Goal: Task Accomplishment & Management: Complete application form

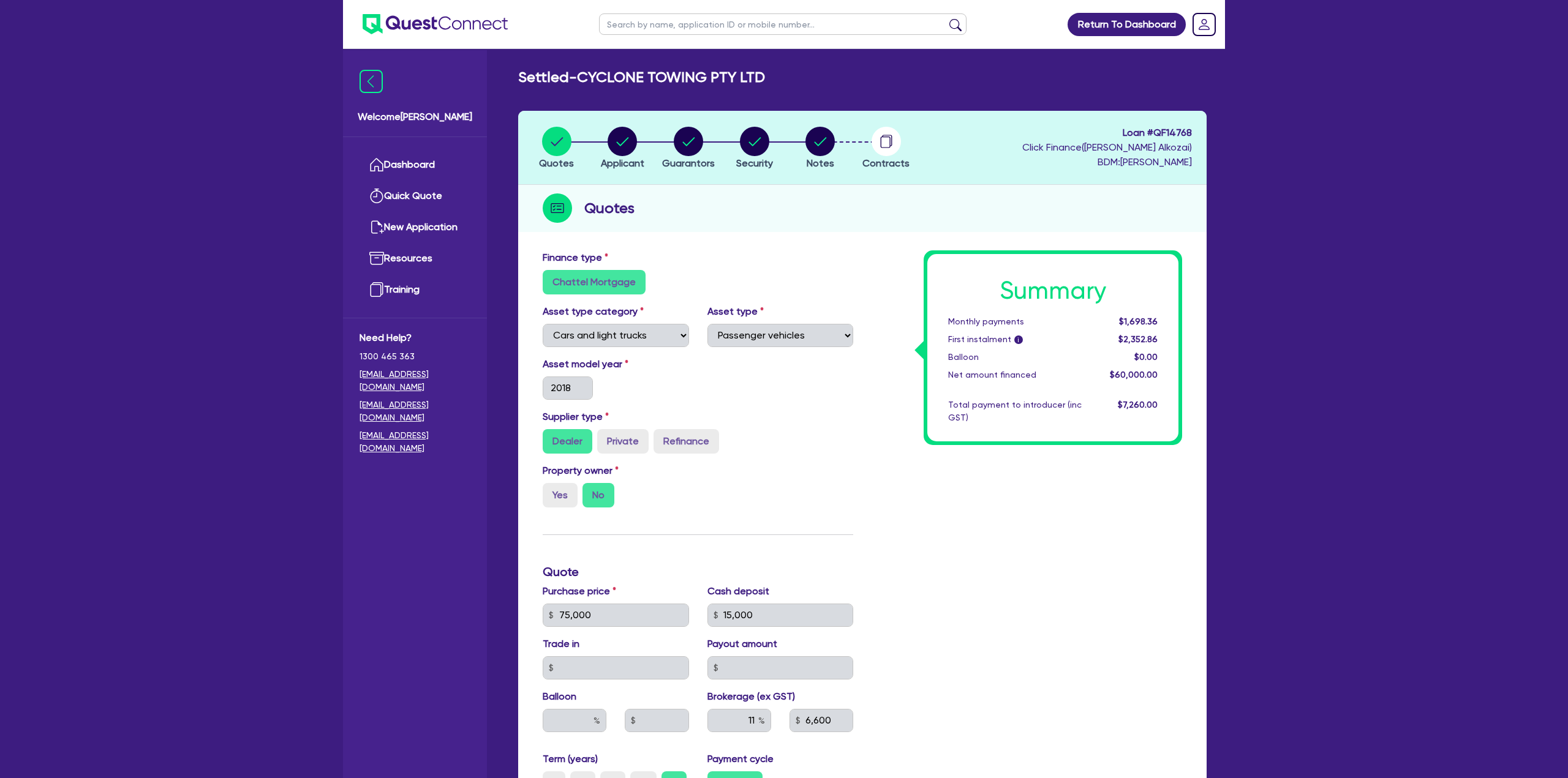
select select "CARS_AND_LIGHT_TRUCKS"
select select "PASSENGER_VEHICLES"
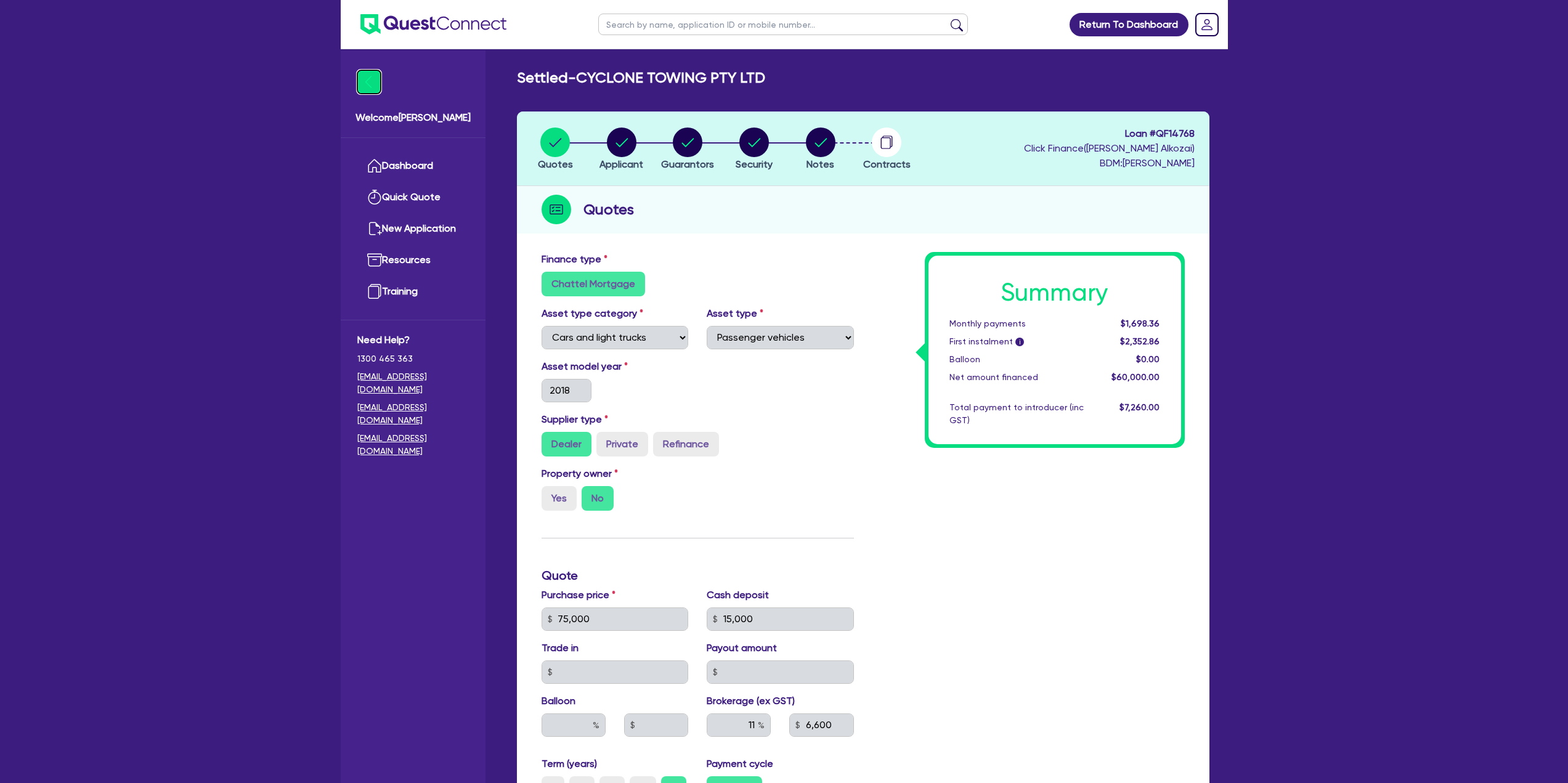
click at [367, 82] on img at bounding box center [369, 82] width 24 height 24
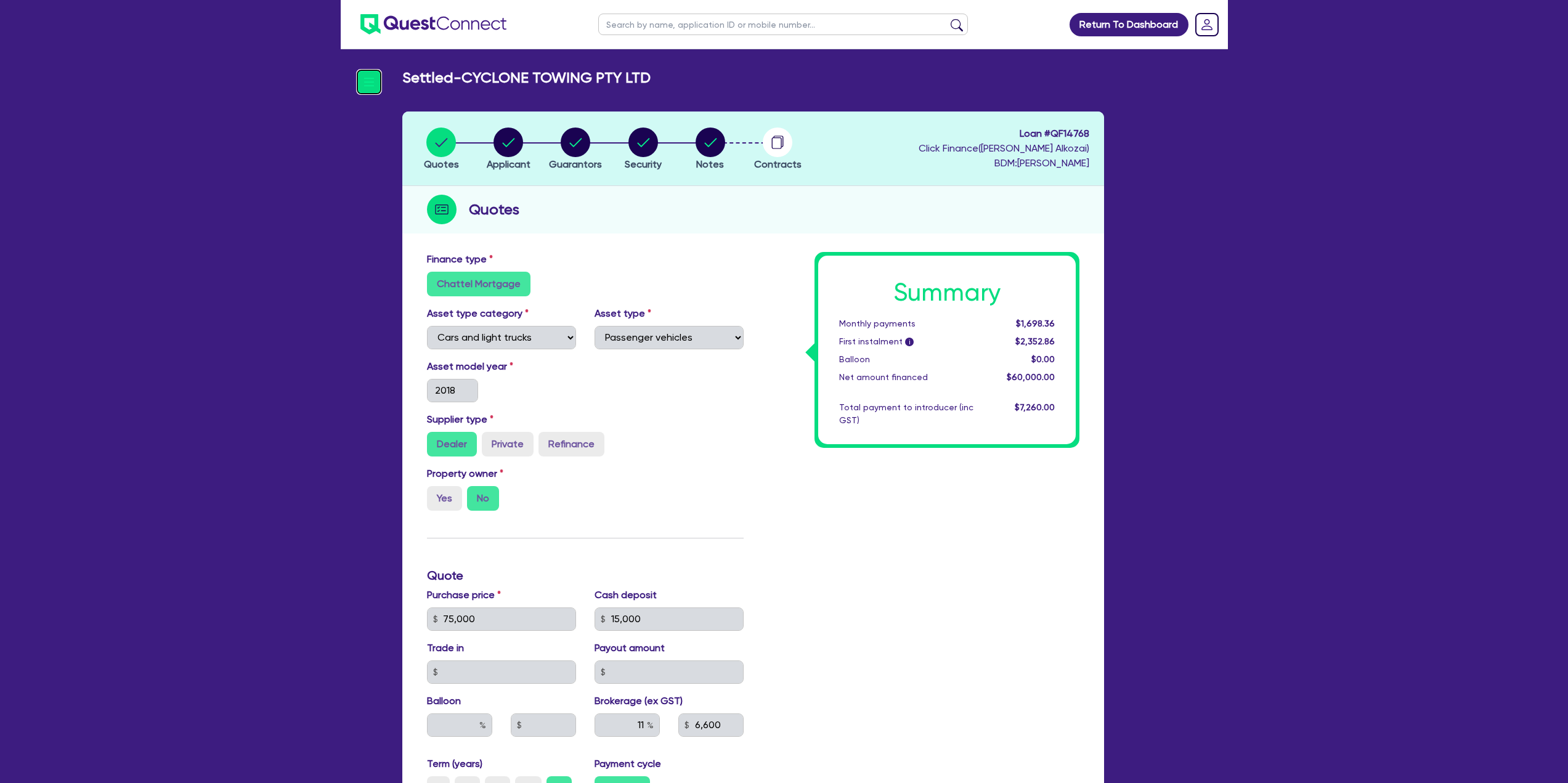
click at [367, 82] on img at bounding box center [369, 82] width 24 height 24
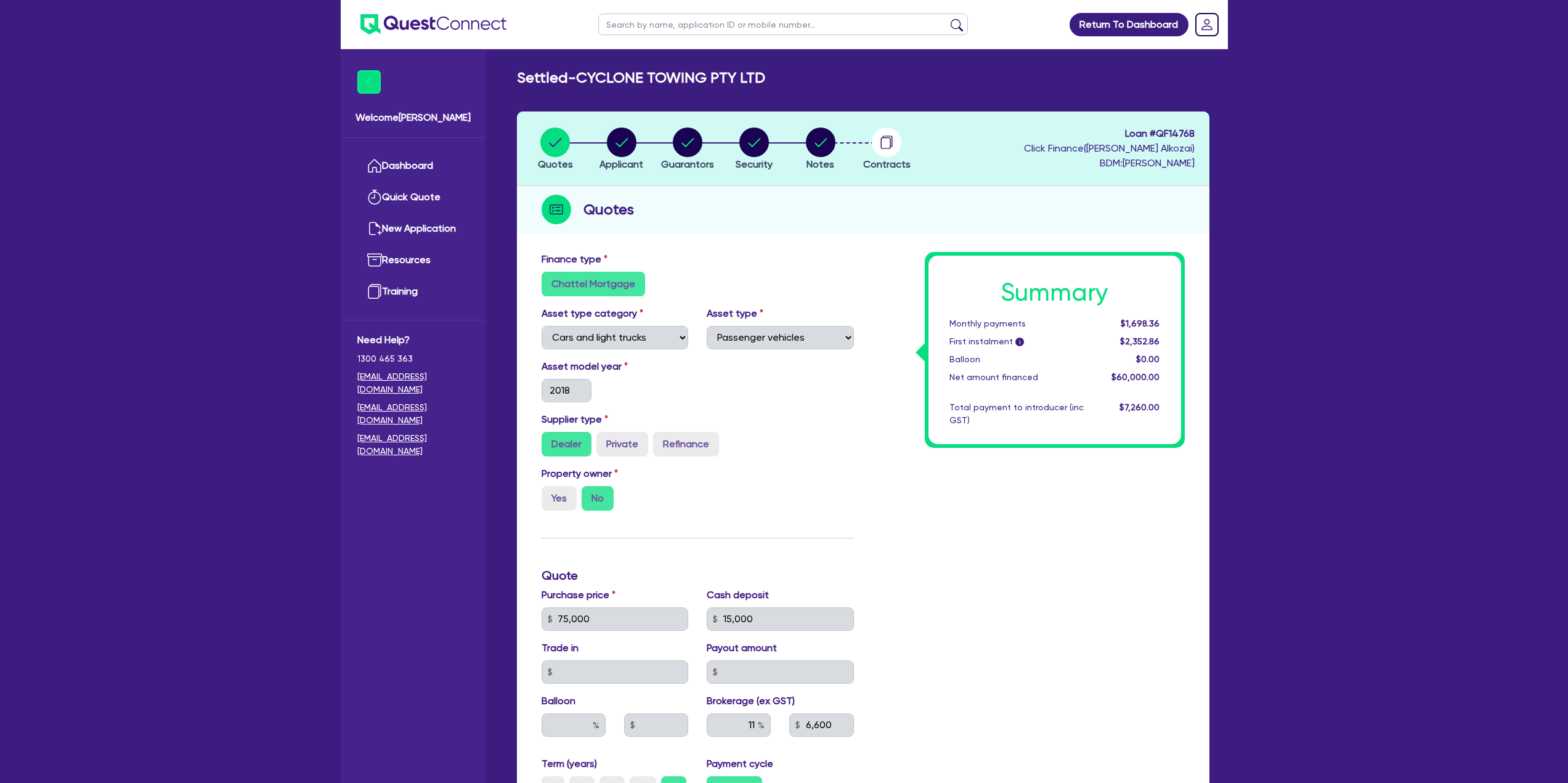
click at [384, 28] on img at bounding box center [434, 24] width 146 height 21
select select "CARS_AND_LIGHT_TRUCKS"
select select "PASSENGER_VEHICLES"
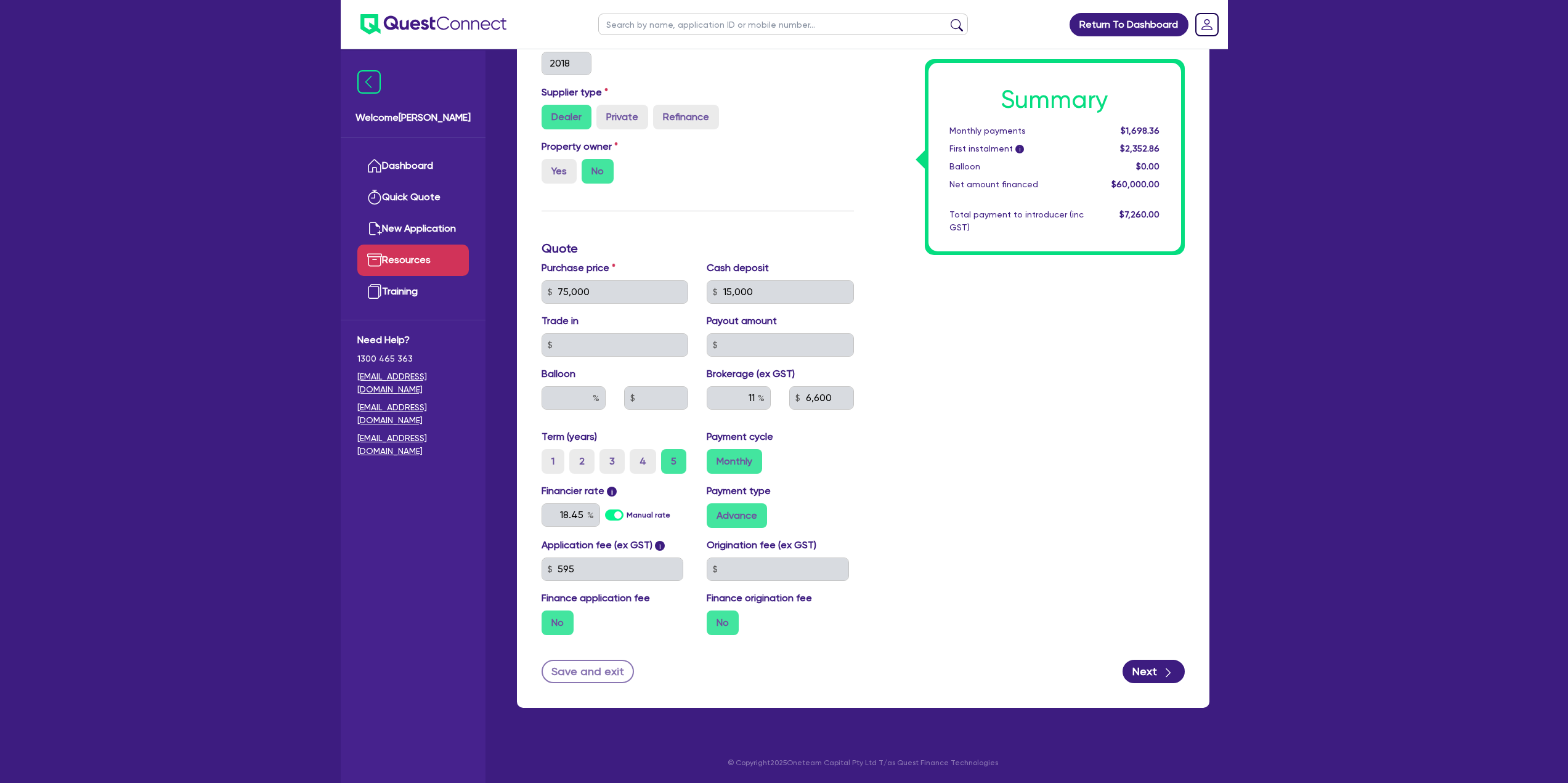
click at [417, 250] on link "Resources" at bounding box center [413, 260] width 112 height 31
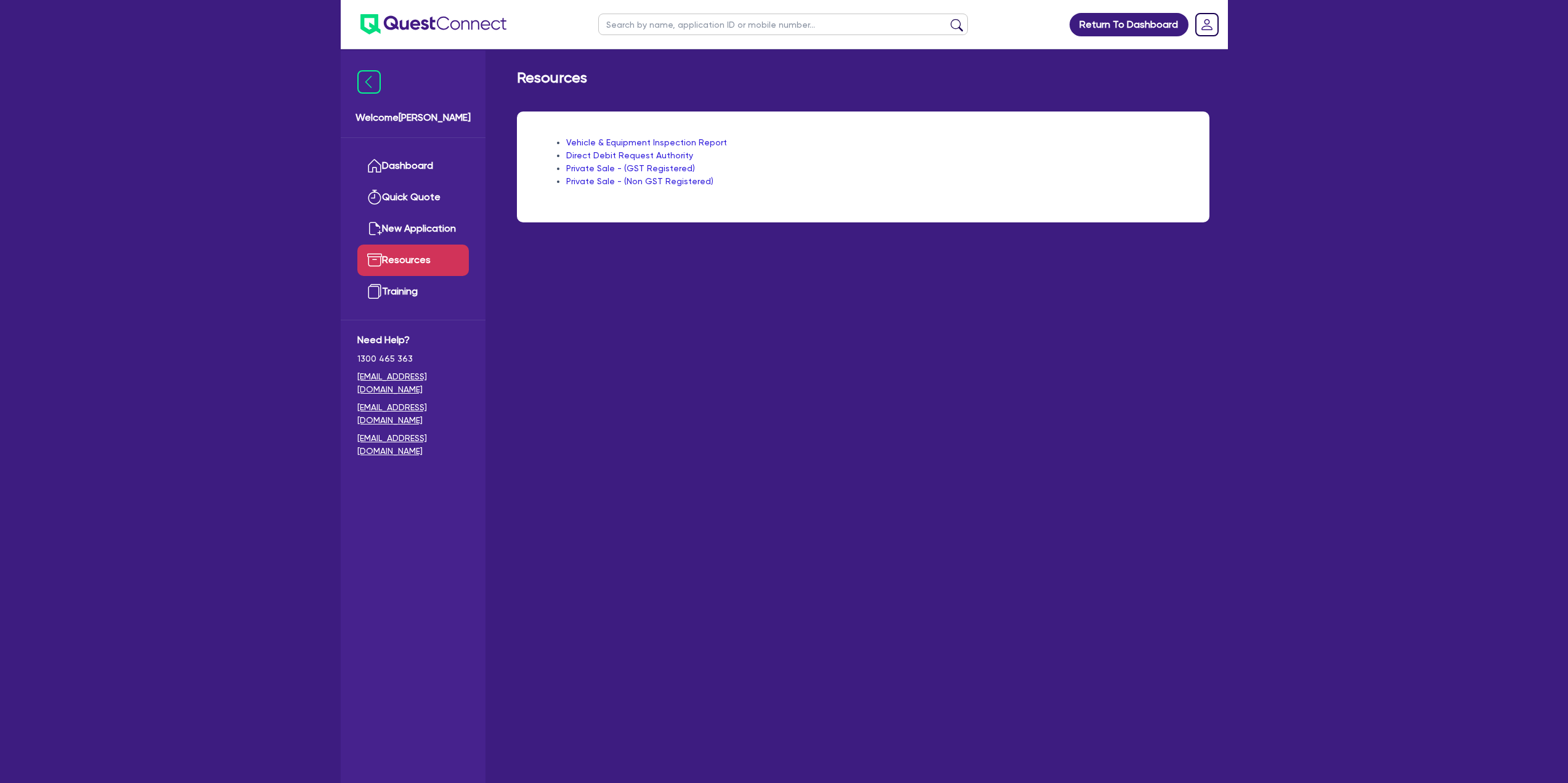
click at [497, 34] on img at bounding box center [434, 24] width 146 height 21
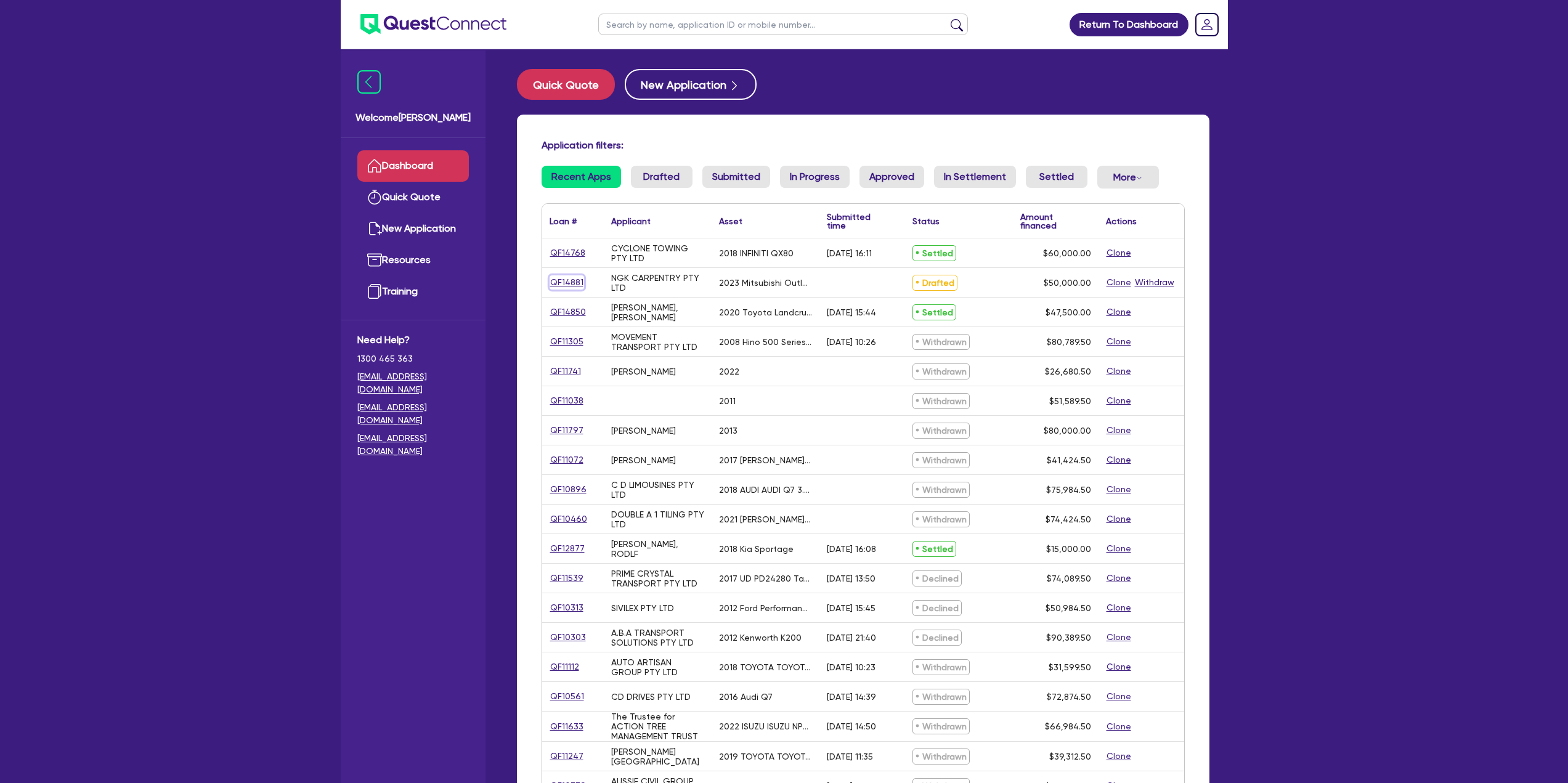
click at [562, 278] on link "QF14881" at bounding box center [566, 282] width 34 height 14
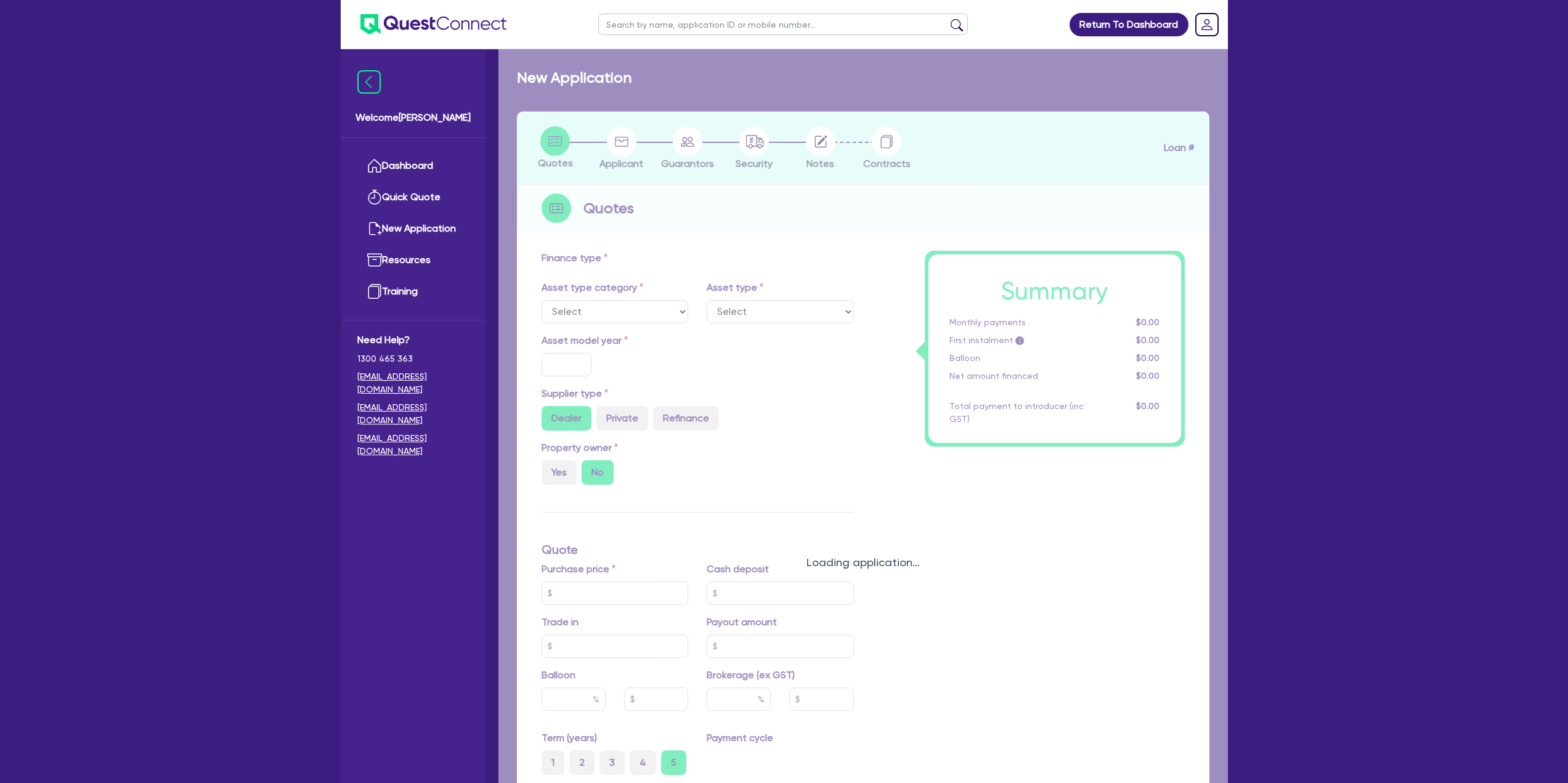
select select "CARS_AND_LIGHT_TRUCKS"
type input "2023"
type input "50,000"
type input "30"
type input "15,000"
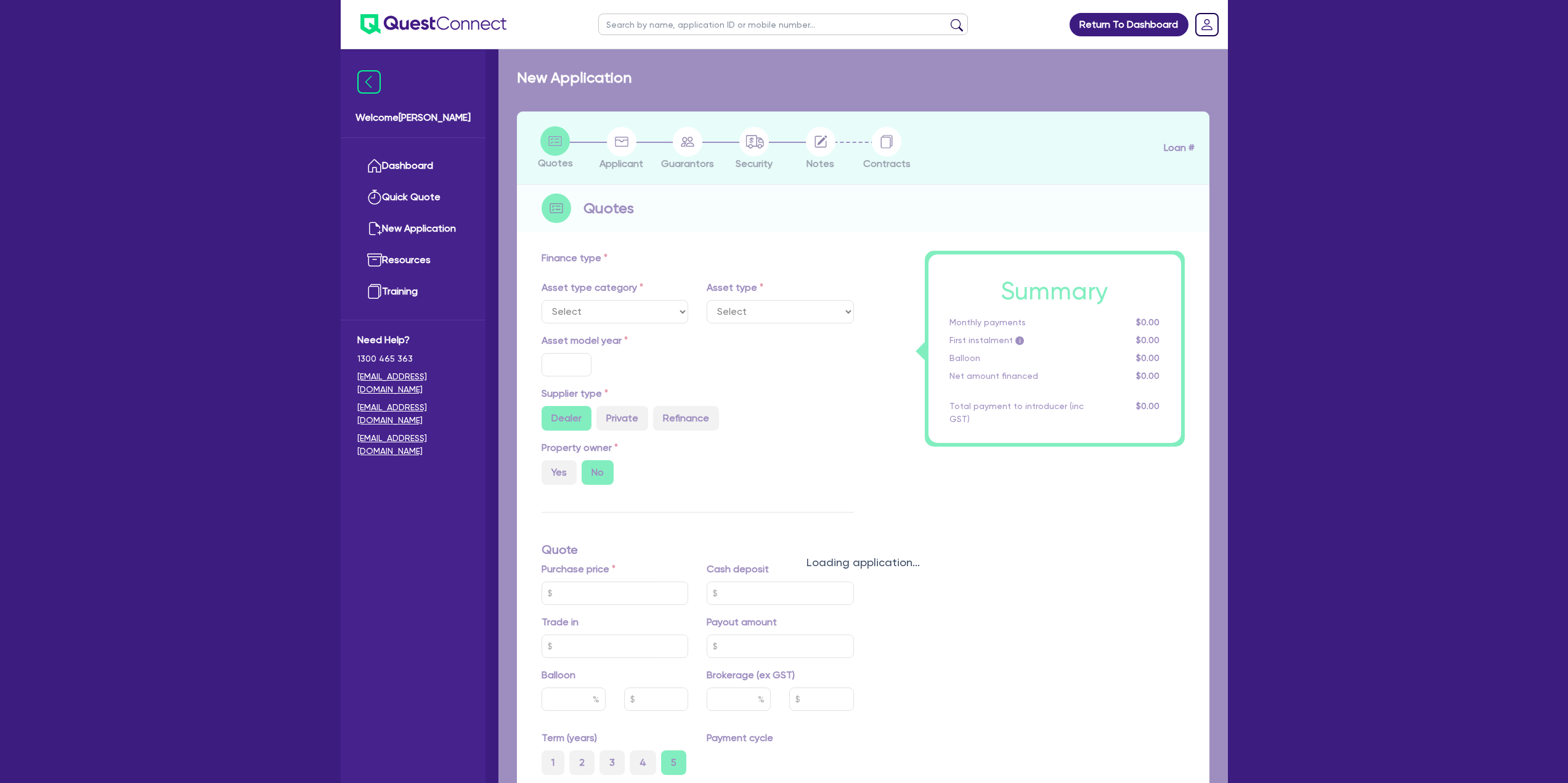
type input "8"
type input "4,000"
type input "16.99"
type input "550"
select select "PASSENGER_VEHICLES"
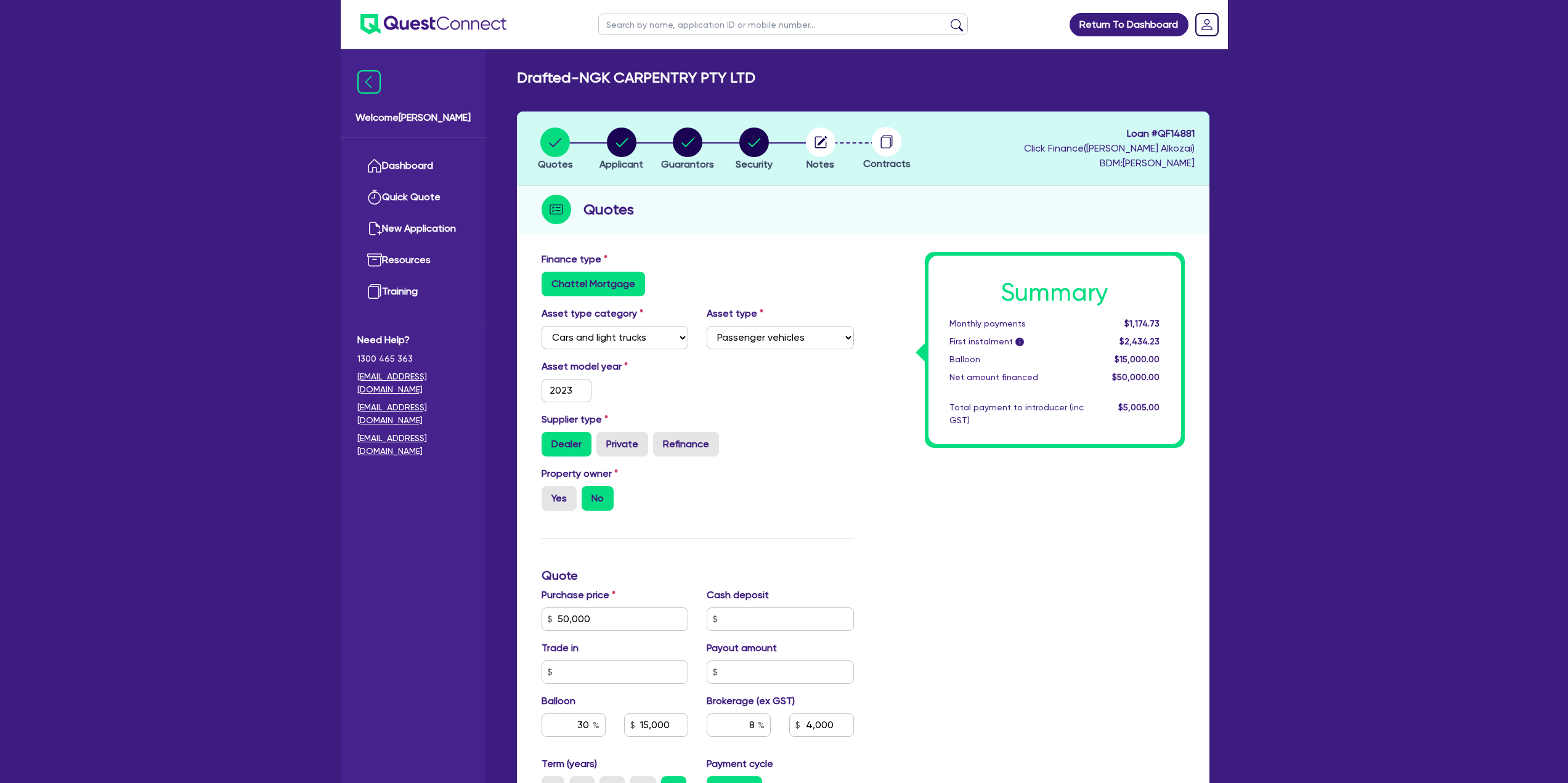
click at [891, 151] on circle at bounding box center [886, 141] width 29 height 29
click at [892, 143] on icon at bounding box center [888, 141] width 10 height 12
click at [764, 146] on circle "button" at bounding box center [754, 142] width 29 height 29
select select "CARS_AND_LIGHT_TRUCKS"
select select "PASSENGER_VEHICLES"
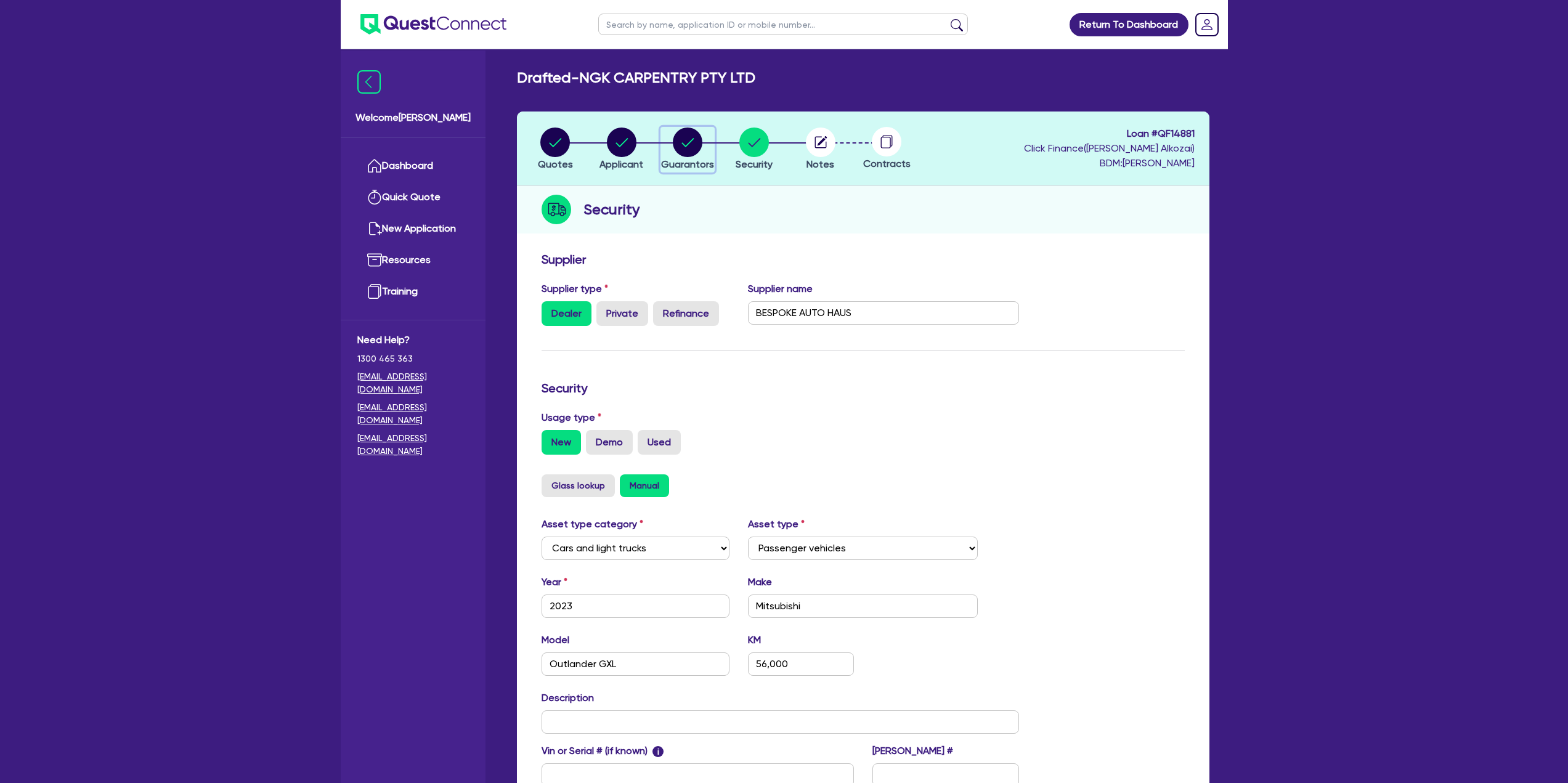
click at [662, 140] on div "button" at bounding box center [687, 142] width 53 height 29
select select "MRS"
select select "NSW"
select select "MARRIED"
select select "PROPERTY"
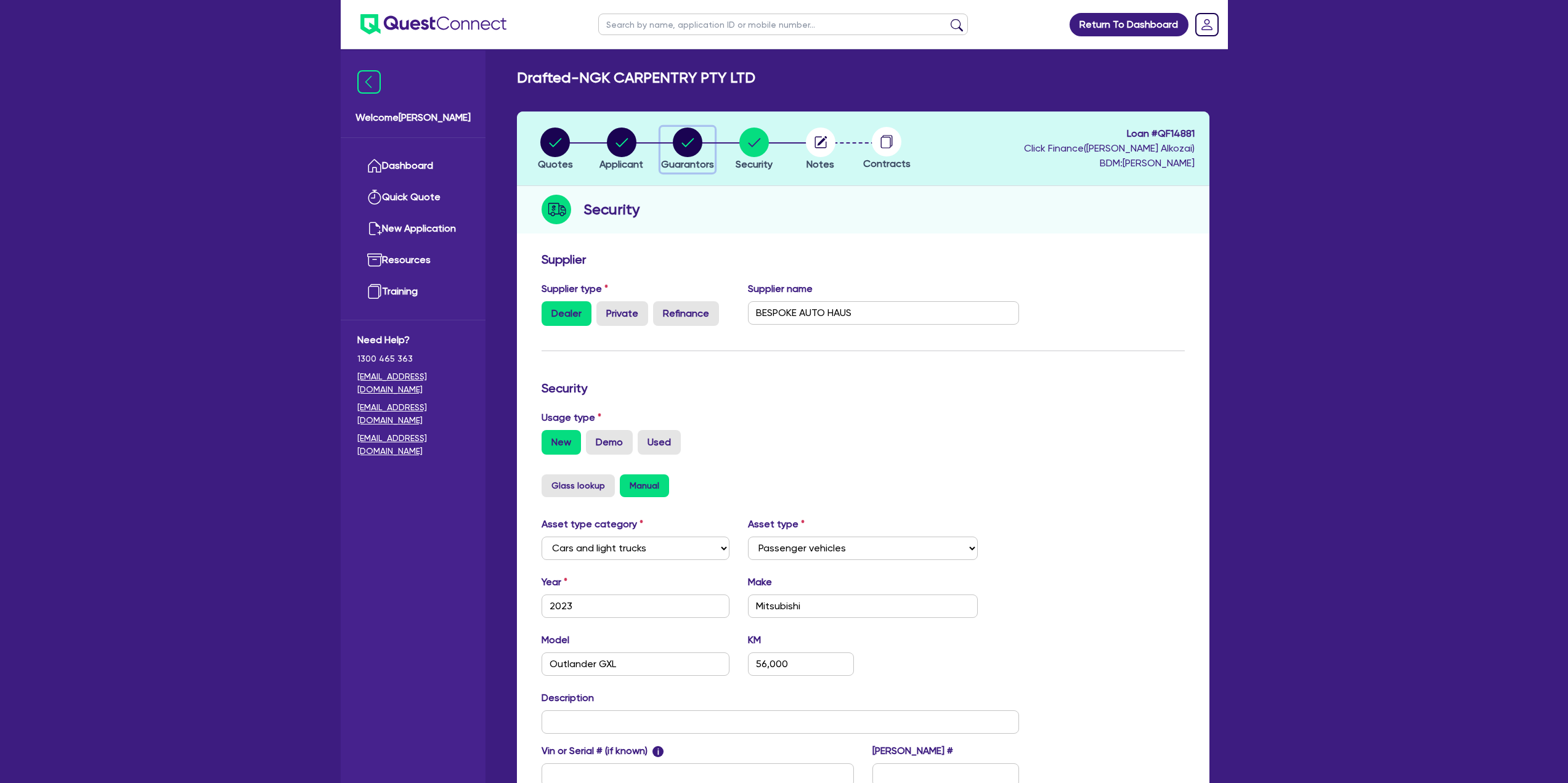
select select "VEHICLE"
select select "CASH"
select select "HOUSEHOLD_PERSONAL"
select select "MORTGAGE"
select select "VEHICLE_LOAN"
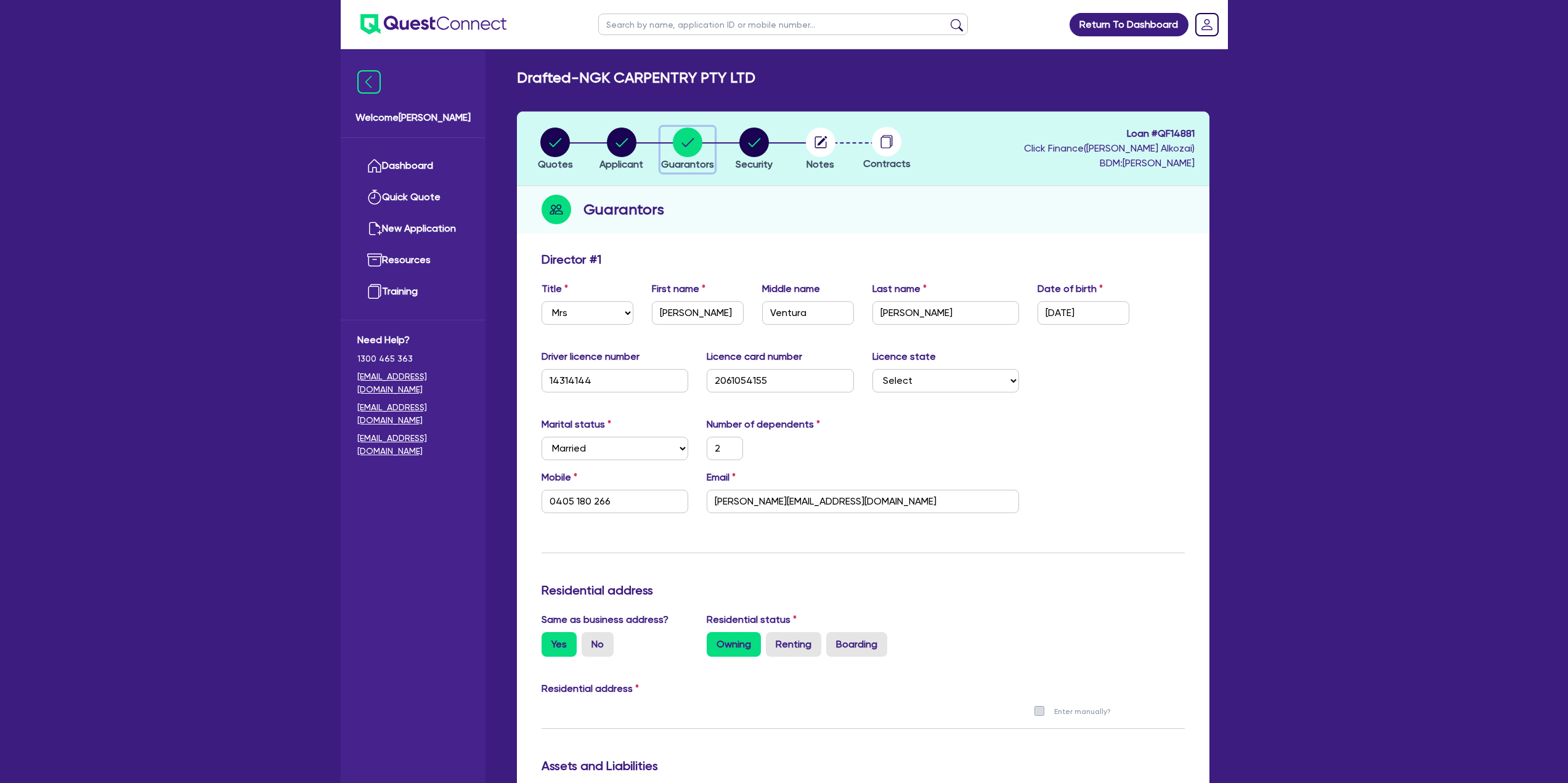
click at [685, 139] on circle "button" at bounding box center [687, 142] width 29 height 29
click at [603, 148] on div "button" at bounding box center [621, 142] width 44 height 29
select select "COMPANY"
select select "BUILDING_CONSTRUCTION"
select select "BUSINESSES_CONSTRUCTION_SERVICES"
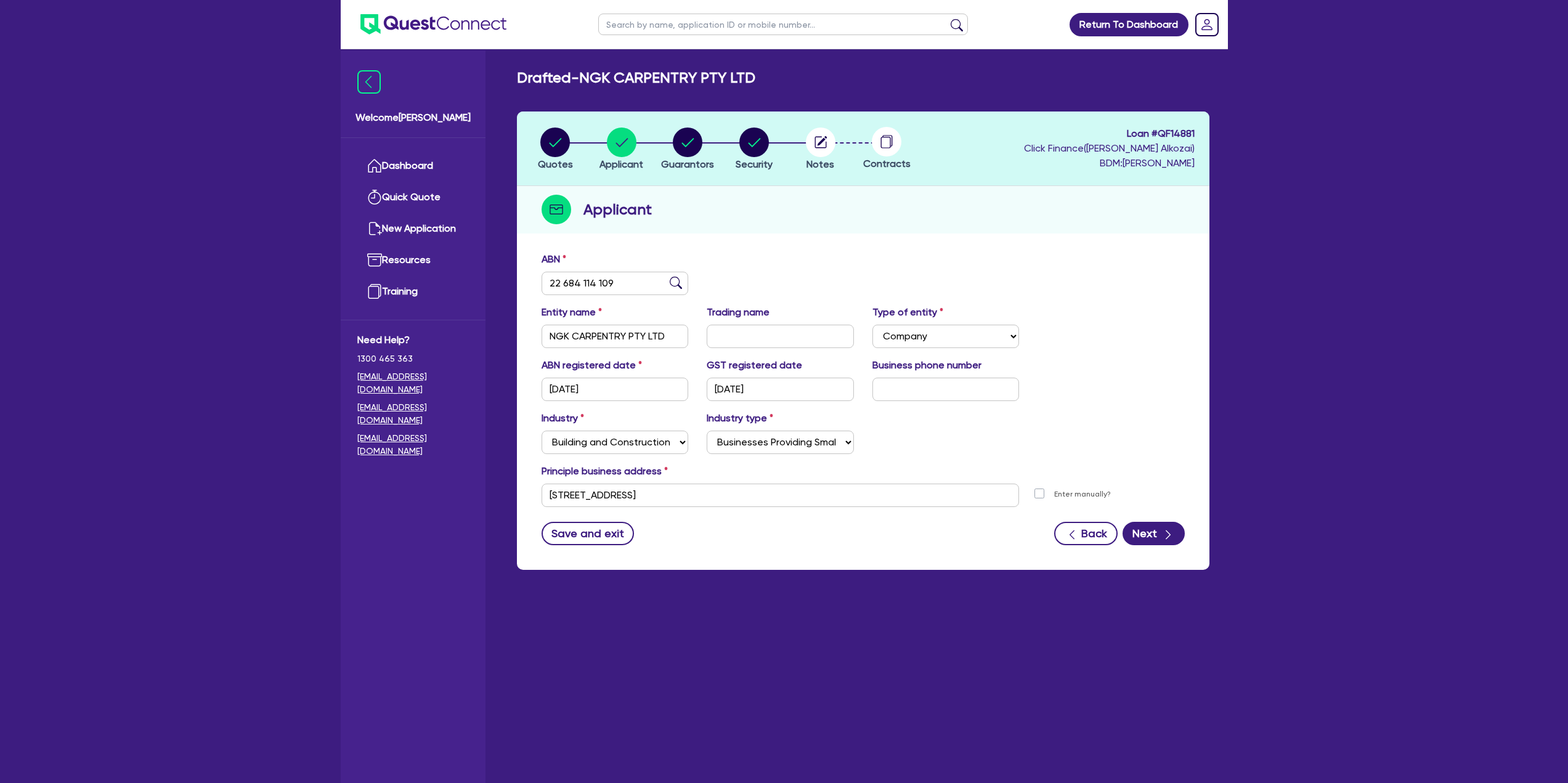
click at [576, 148] on li "Quotes" at bounding box center [556, 148] width 67 height 43
click at [573, 154] on li "Quotes" at bounding box center [556, 148] width 67 height 43
click at [568, 159] on span "Quotes" at bounding box center [555, 164] width 35 height 12
select select "CARS_AND_LIGHT_TRUCKS"
select select "PASSENGER_VEHICLES"
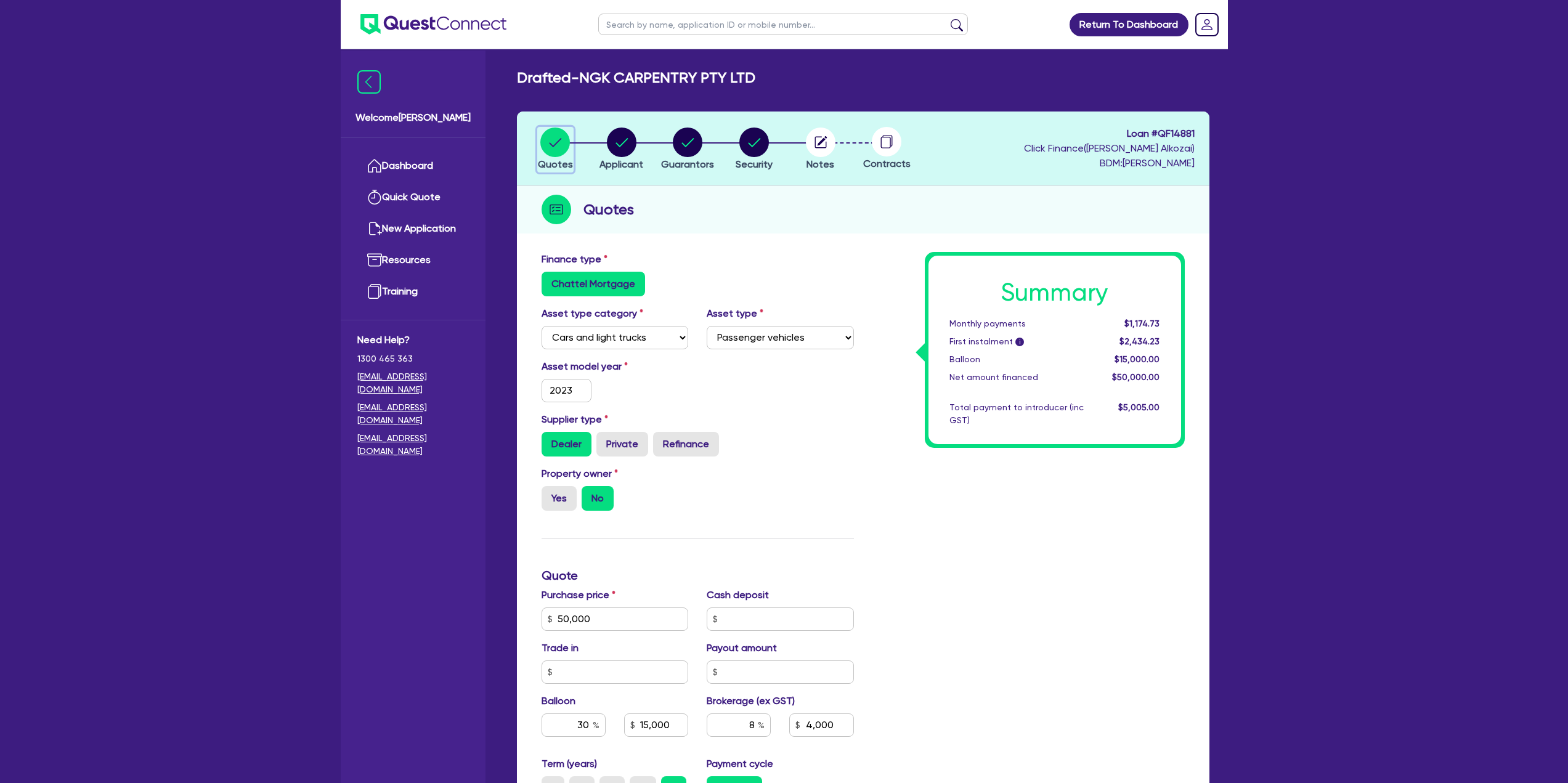
click at [564, 161] on span "Quotes" at bounding box center [555, 164] width 35 height 12
click at [402, 164] on link "Dashboard" at bounding box center [413, 166] width 112 height 31
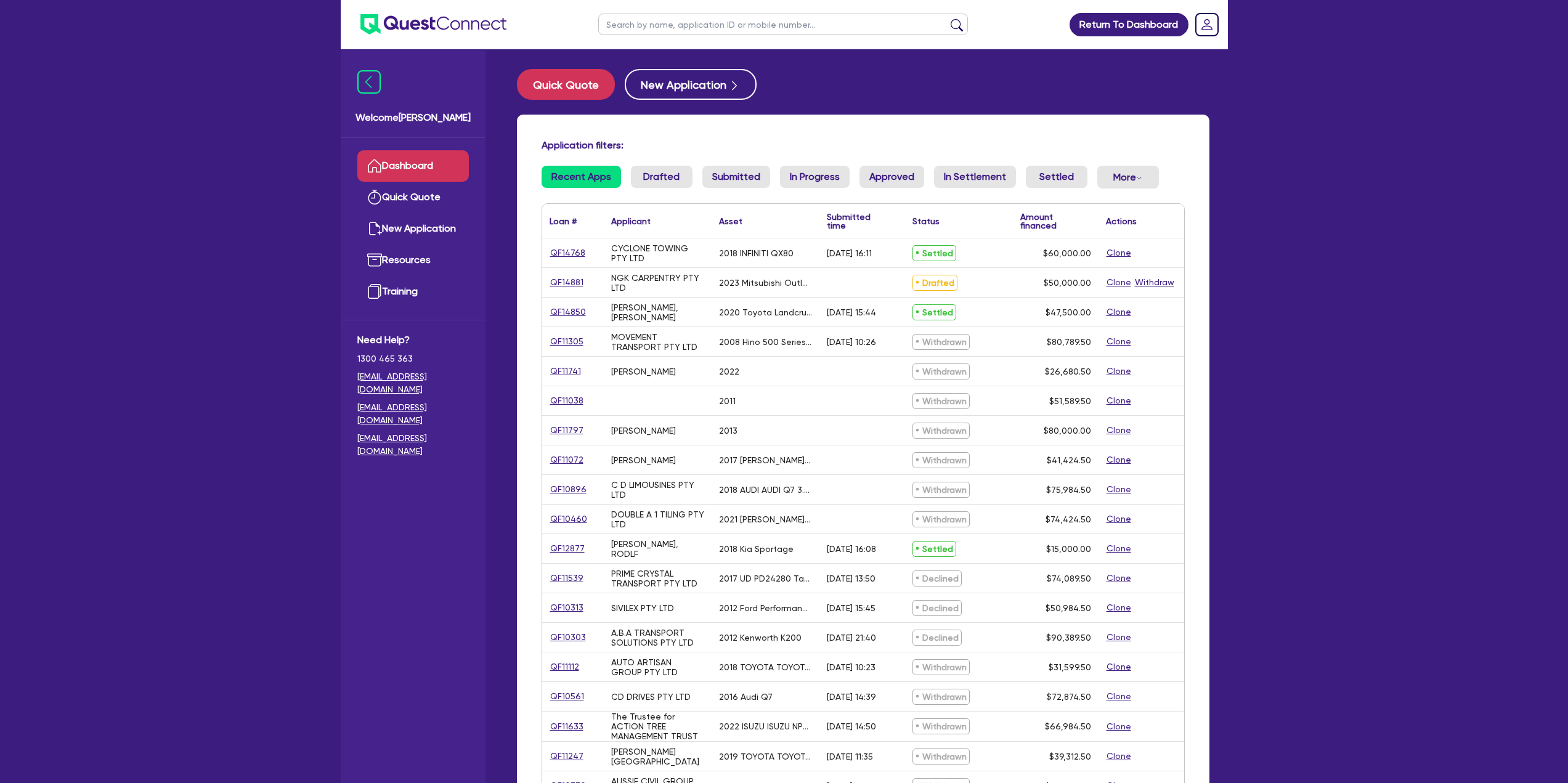
click at [410, 123] on span "Welcome Adam" at bounding box center [413, 118] width 115 height 15
click at [384, 100] on div "Welcome Adam" at bounding box center [413, 94] width 145 height 87
click at [370, 85] on img at bounding box center [369, 82] width 24 height 24
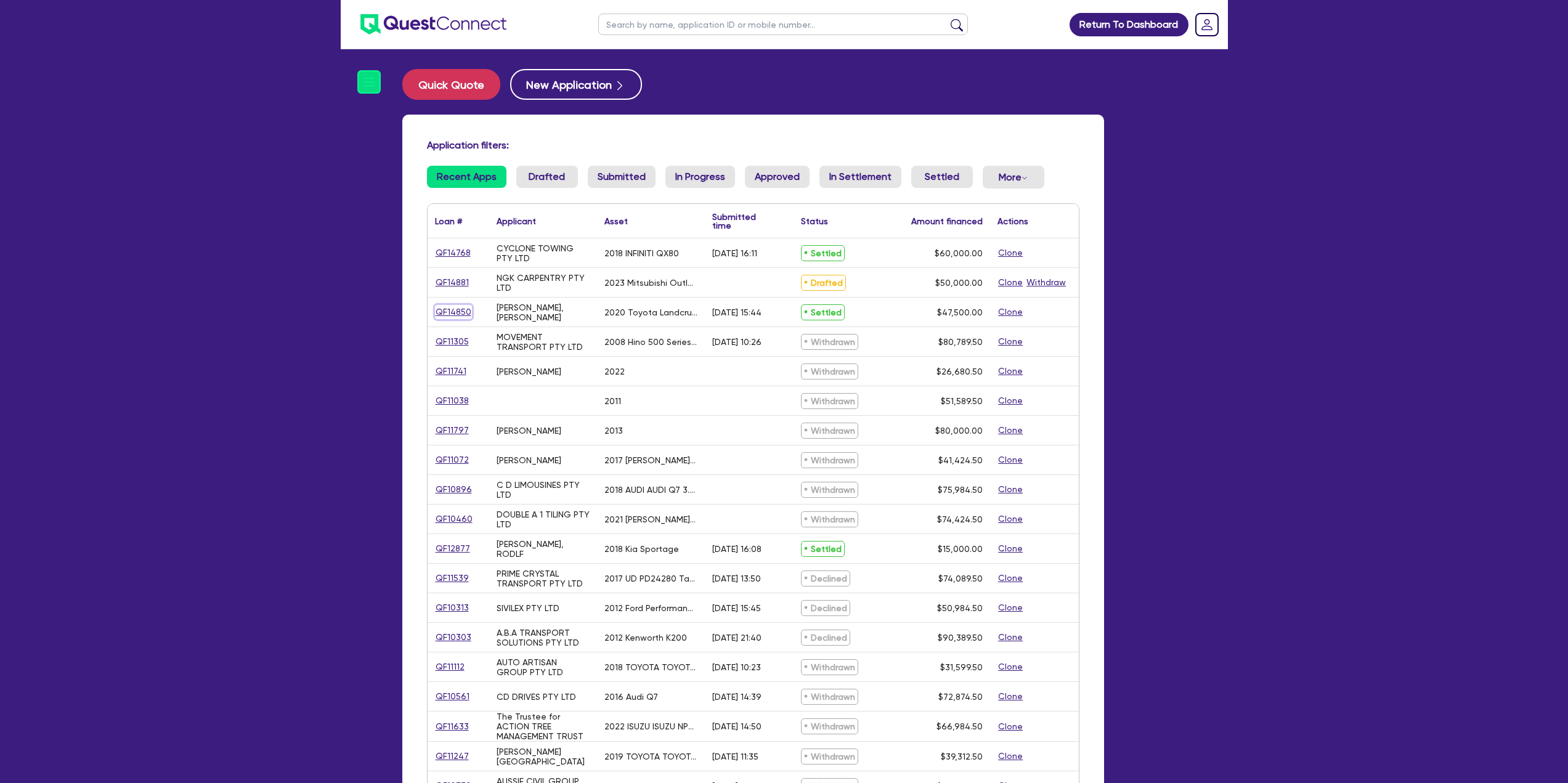
click at [449, 308] on link "QF14850" at bounding box center [453, 312] width 37 height 14
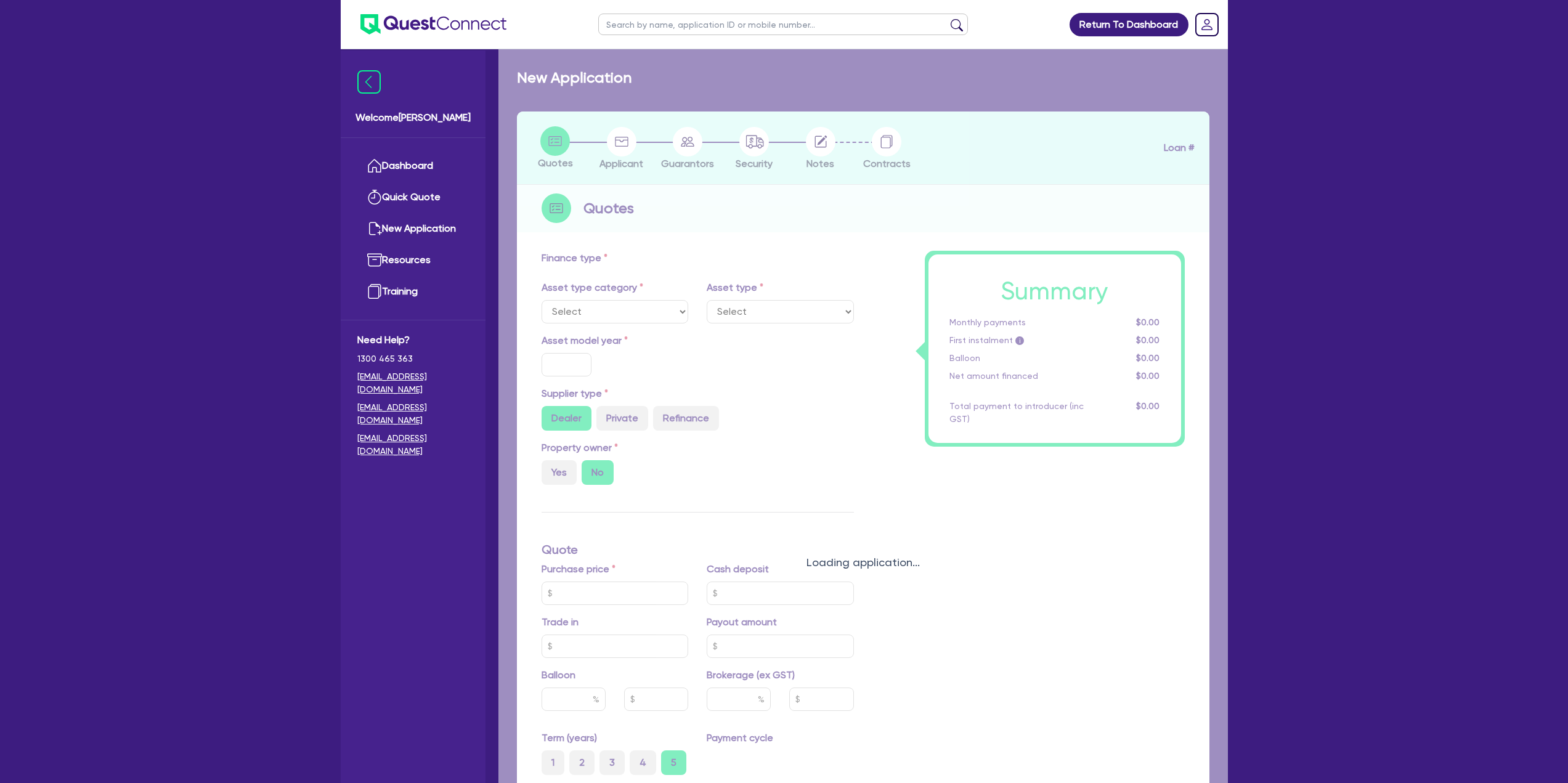
select select "CARS_AND_LIGHT_TRUCKS"
type input "2020"
type input "52,990"
type input "5,490"
type input "30"
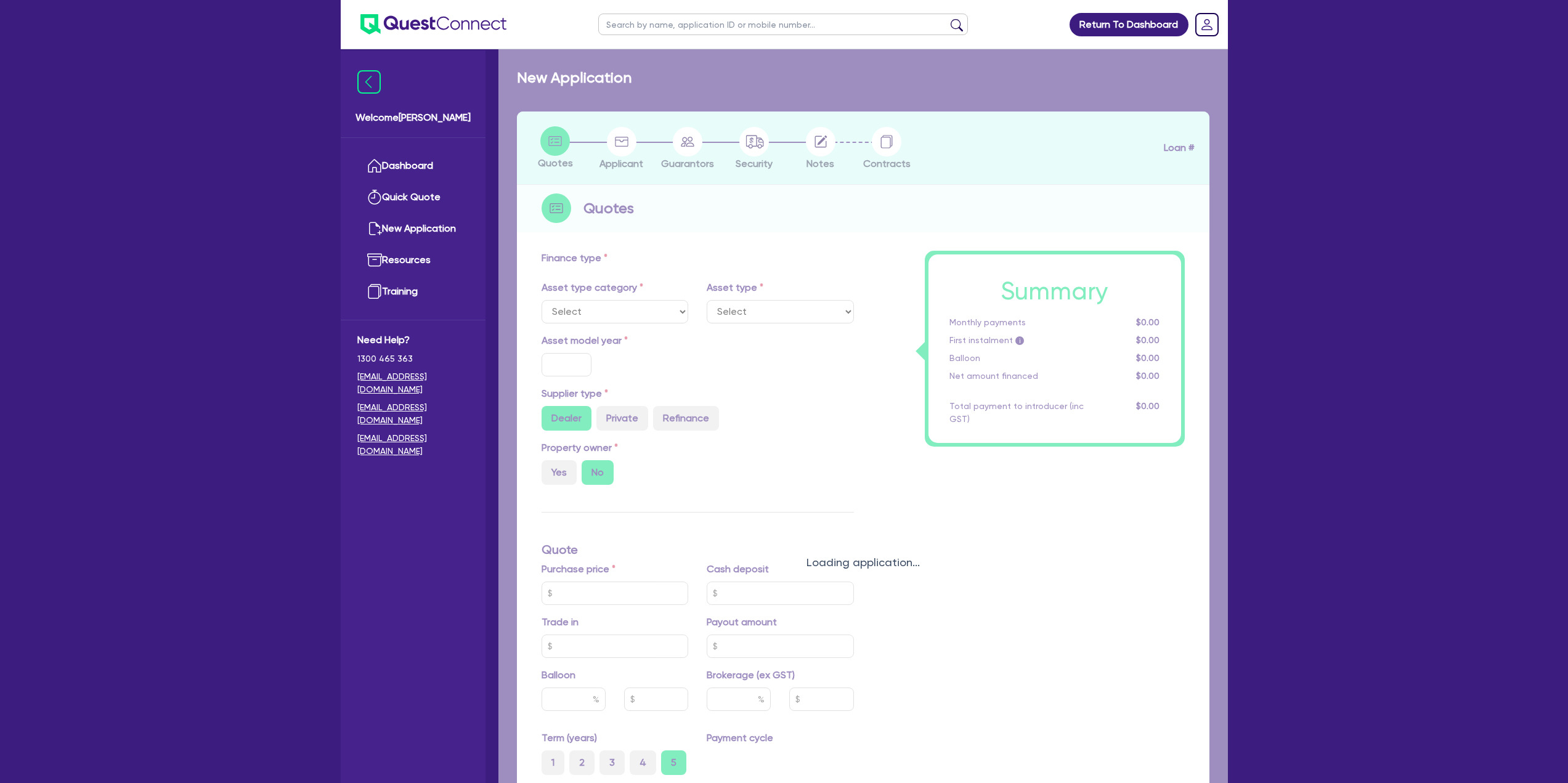
type input "15,897"
type input "2"
type input "950"
type input "17.95"
select select "PASSENGER_VEHICLES"
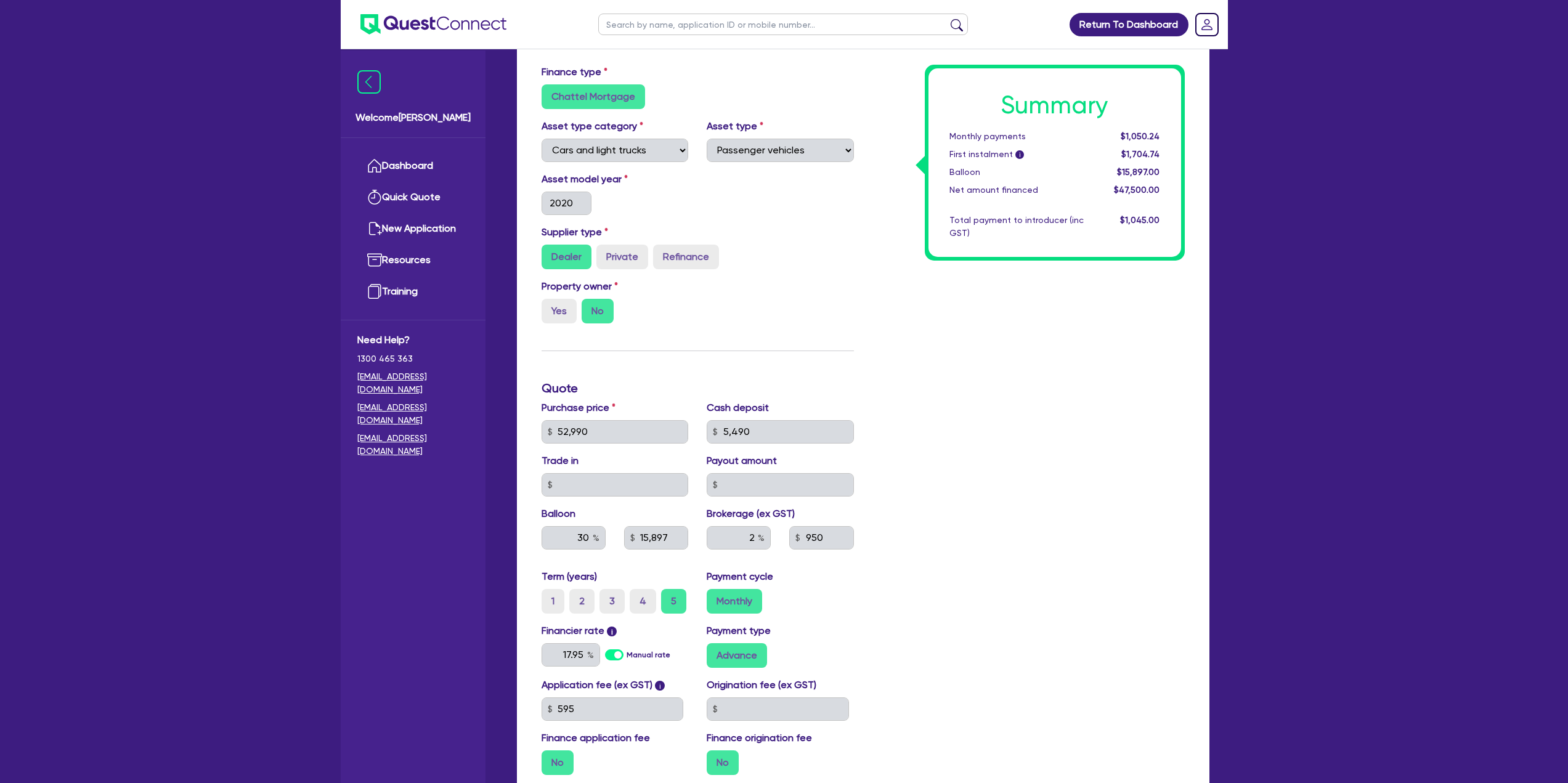
scroll to position [142, 0]
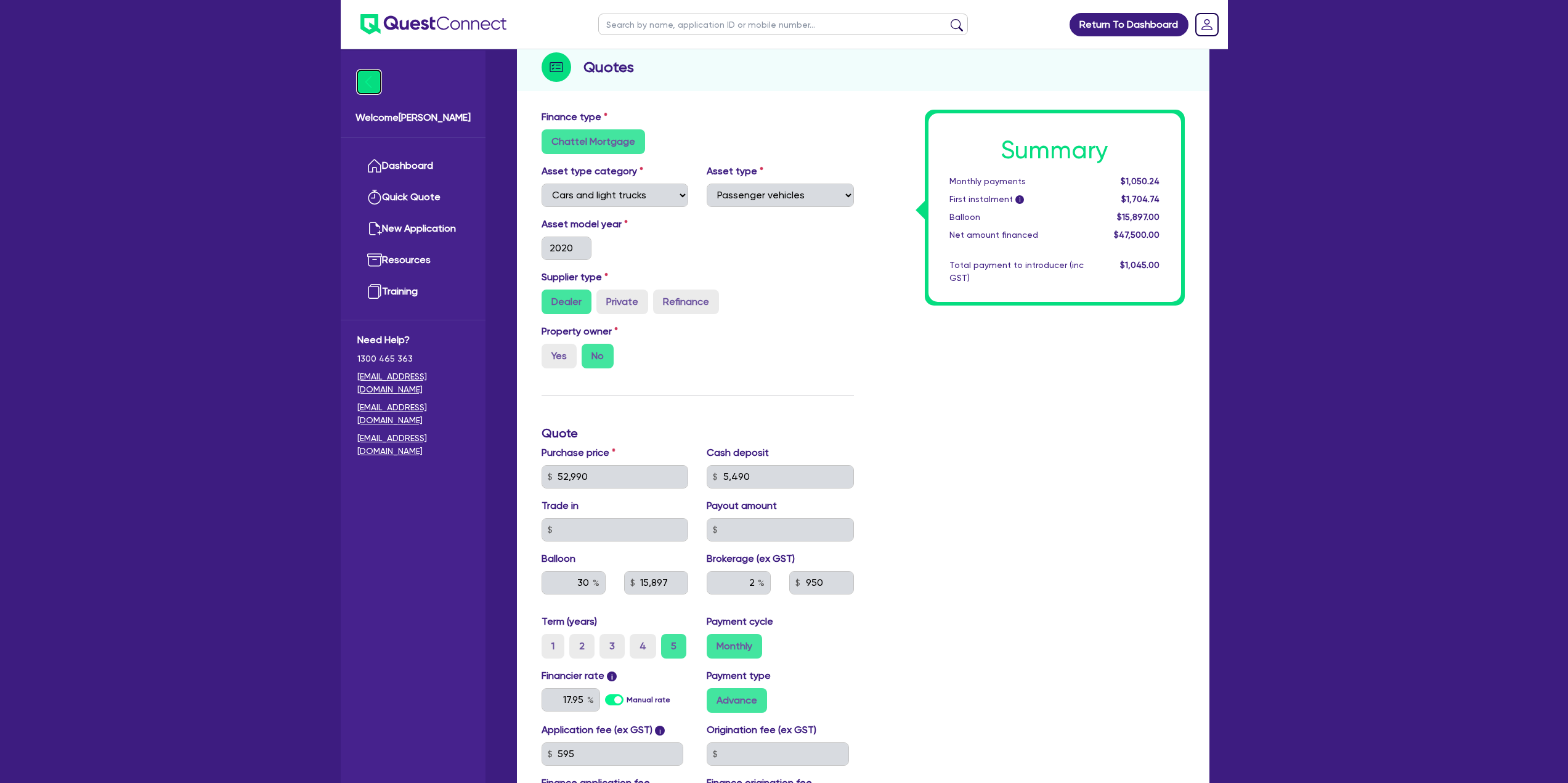
click at [367, 84] on img at bounding box center [369, 82] width 24 height 24
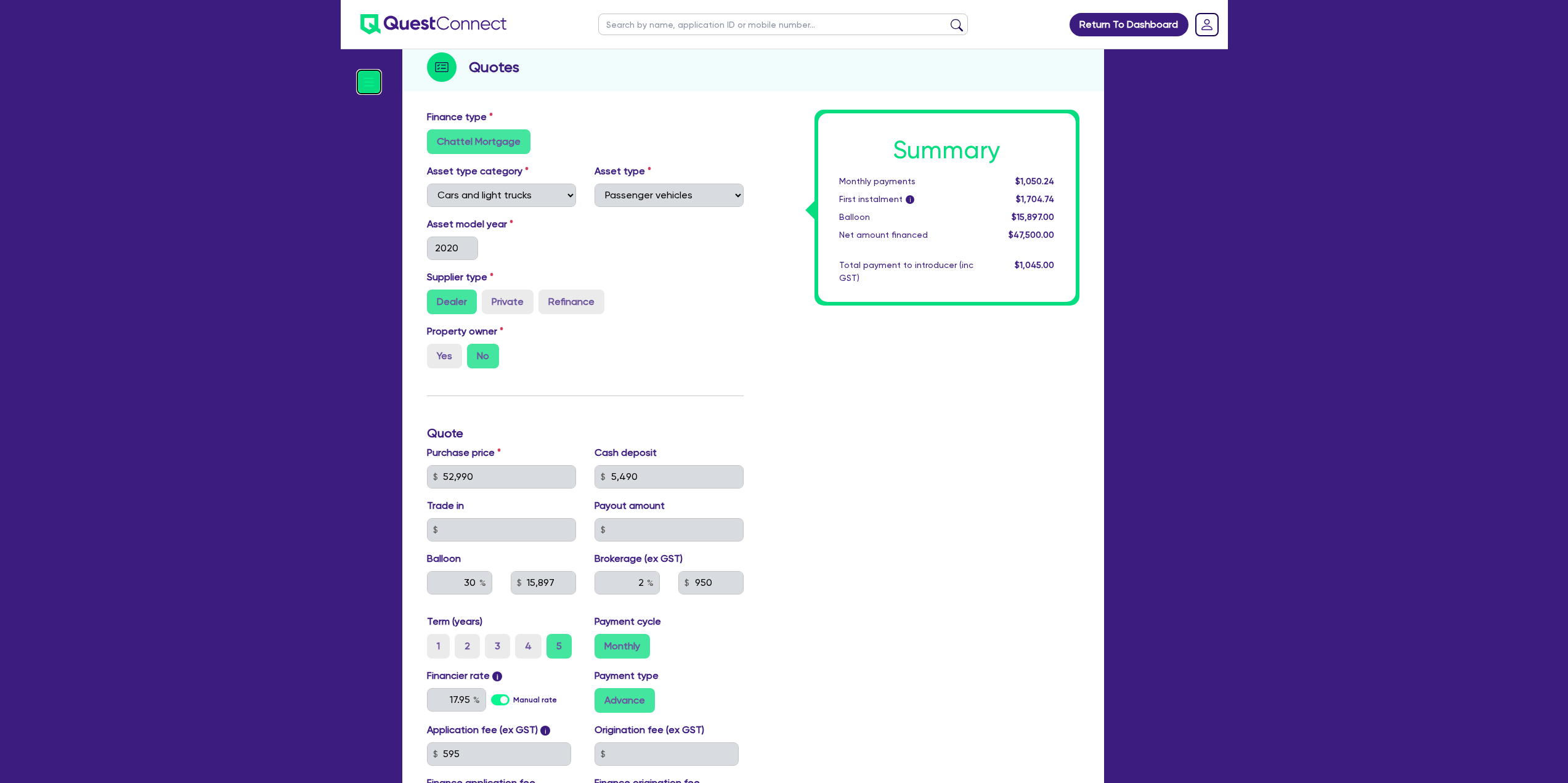
scroll to position [0, 0]
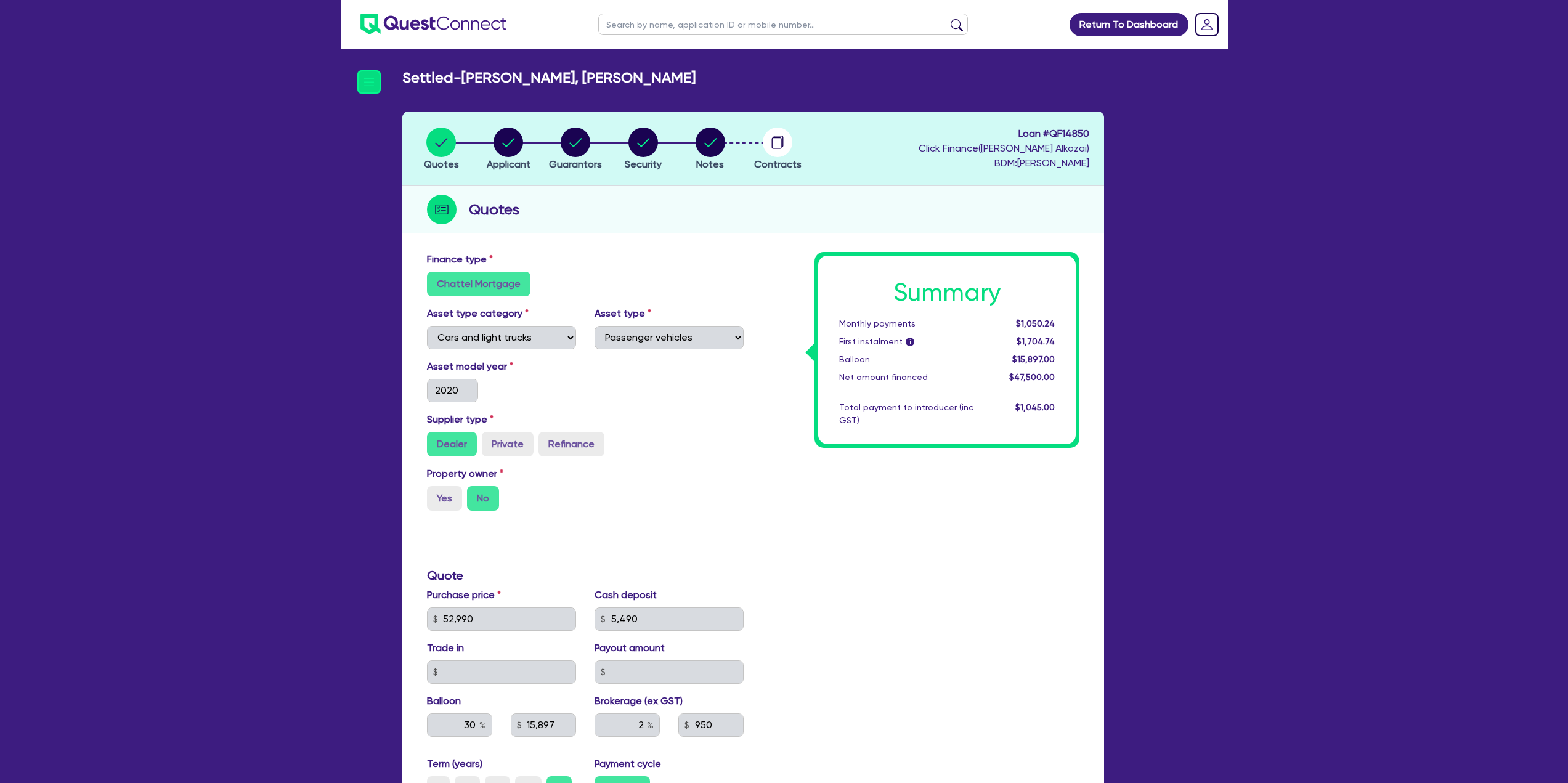
click at [442, 84] on h2 "Settled - HOSSEINI, SEYED HASSAN" at bounding box center [549, 78] width 293 height 18
click at [362, 76] on img at bounding box center [369, 82] width 24 height 24
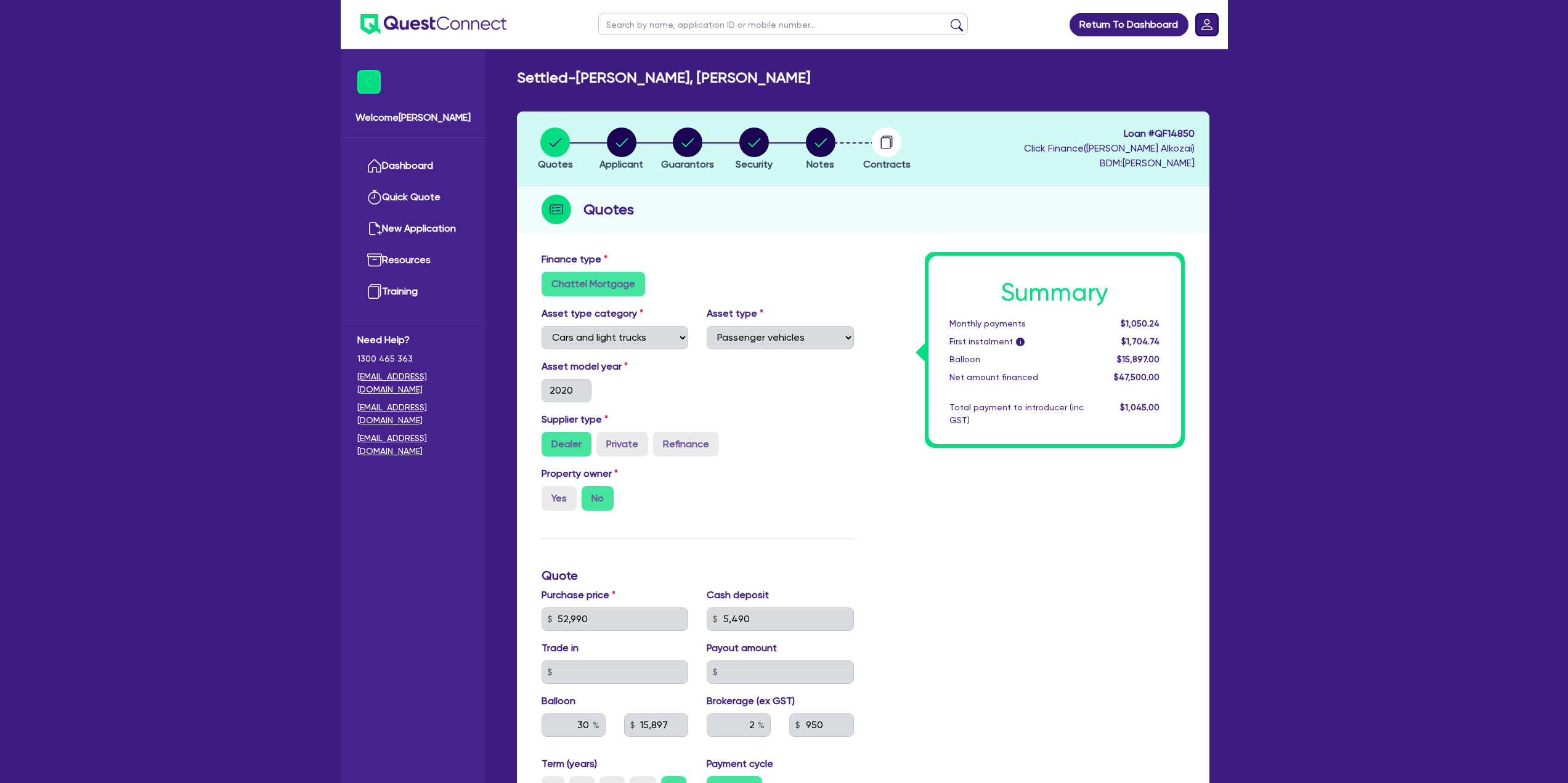
click at [1207, 24] on icon "Dropdown toggle" at bounding box center [1207, 25] width 11 height 11
click at [1156, 78] on link "Logout" at bounding box center [1172, 79] width 92 height 23
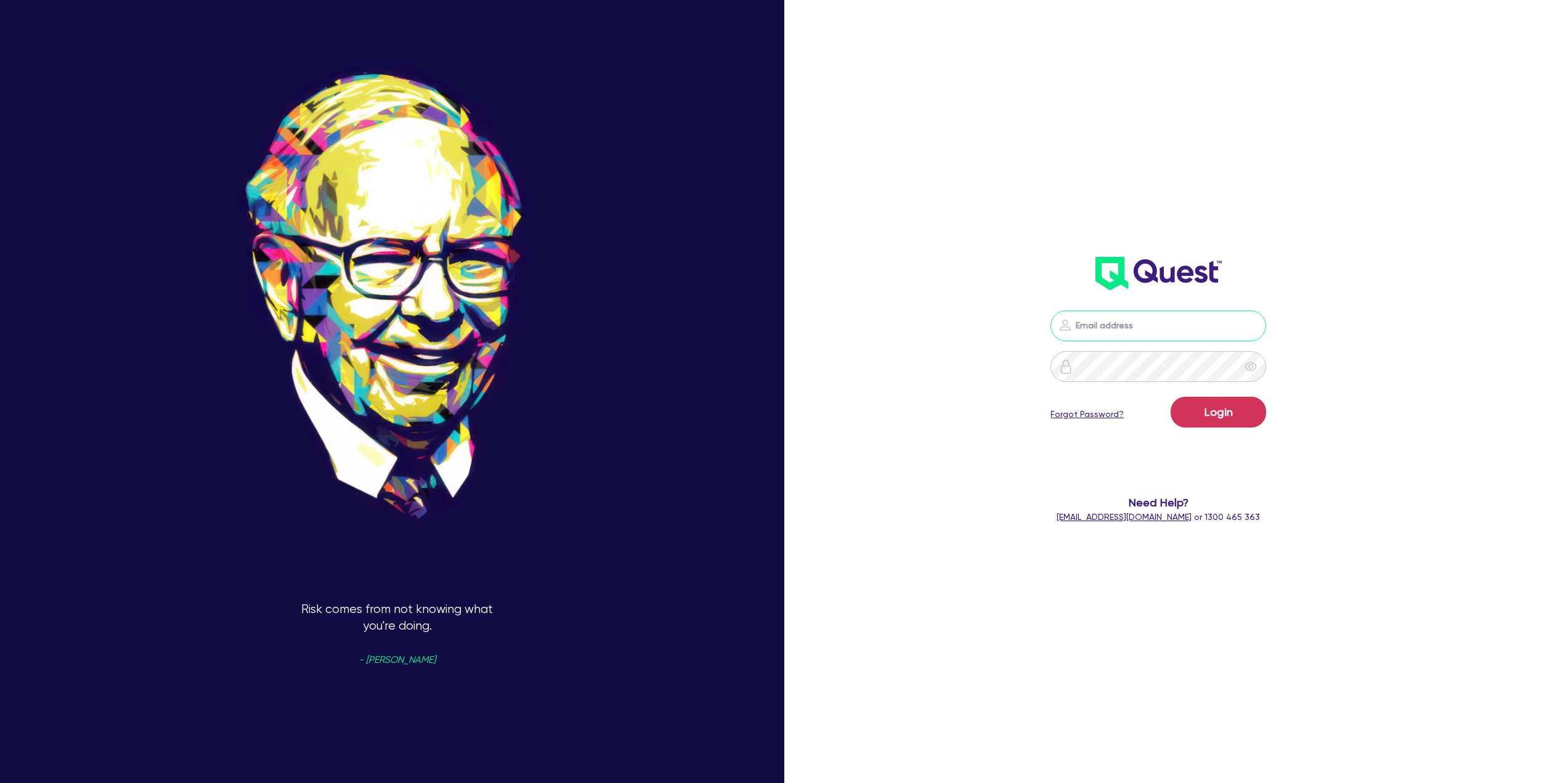
click at [1137, 330] on input "email" at bounding box center [1158, 325] width 216 height 31
click at [1150, 327] on input "email" at bounding box center [1158, 325] width 216 height 31
type input "adam@mammoth.loans"
click at [1171, 397] on button "Login" at bounding box center [1218, 412] width 95 height 31
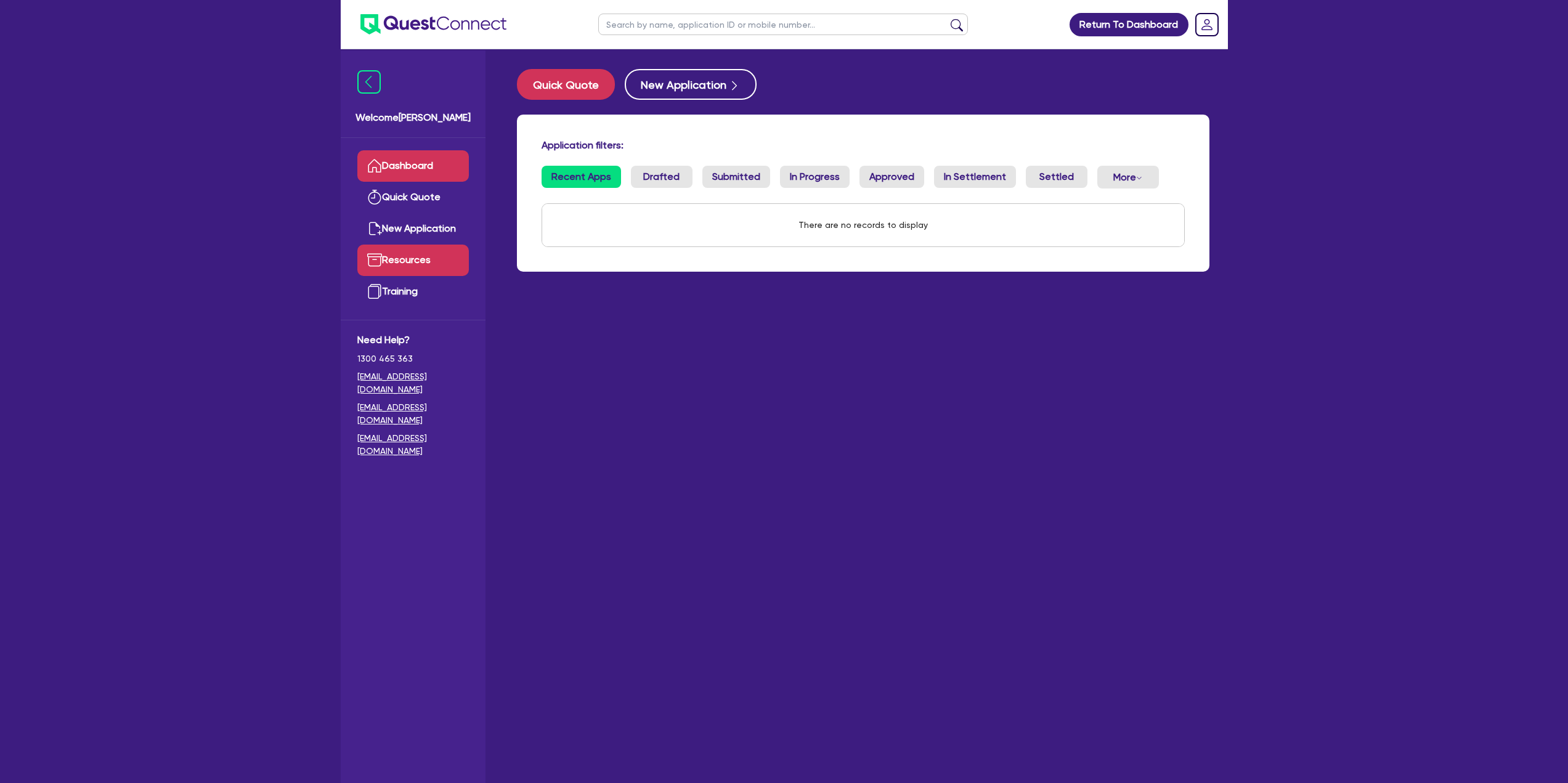
click at [434, 256] on link "Resources" at bounding box center [413, 260] width 112 height 31
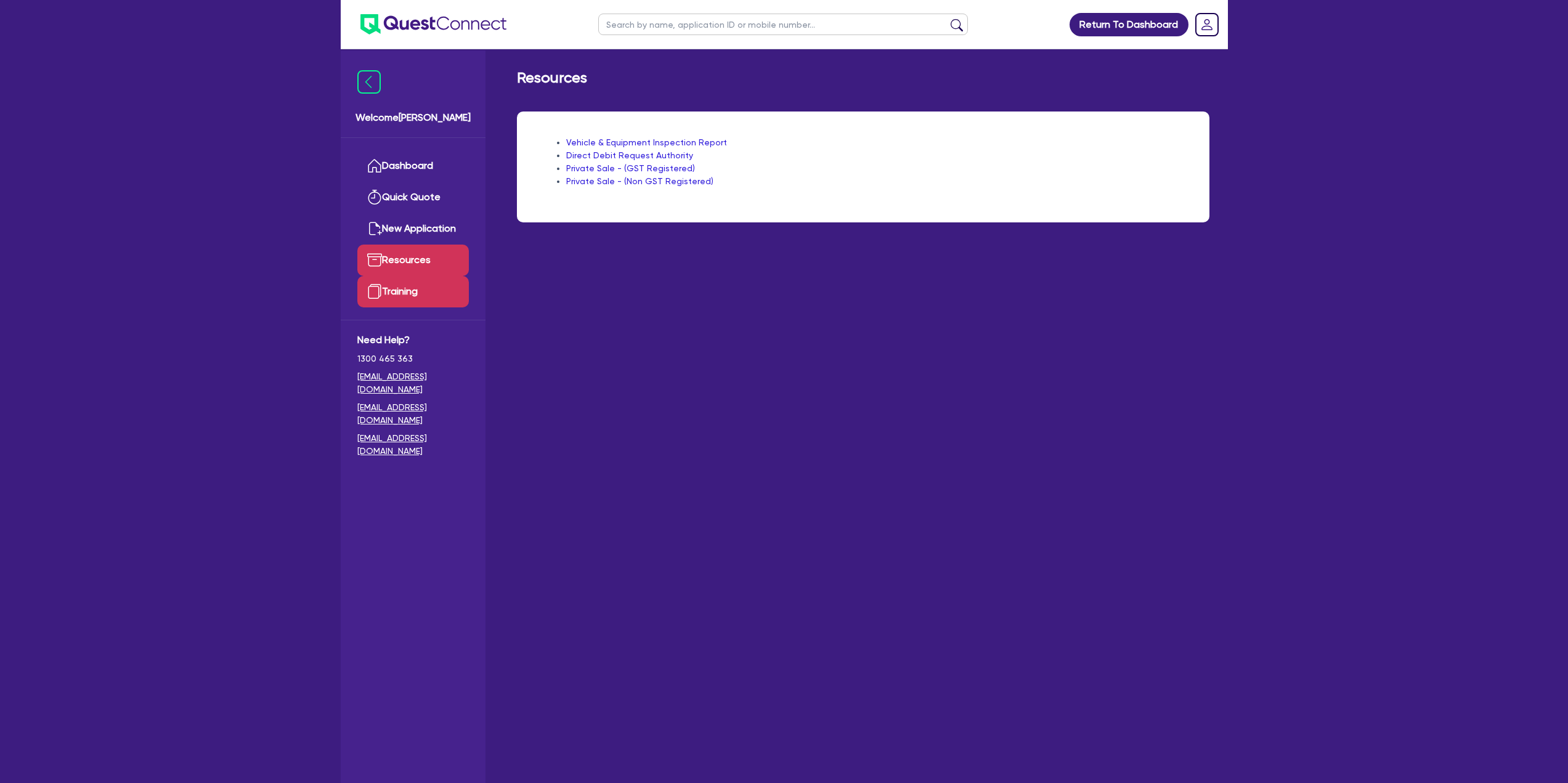
click at [445, 288] on link "Training" at bounding box center [413, 292] width 112 height 31
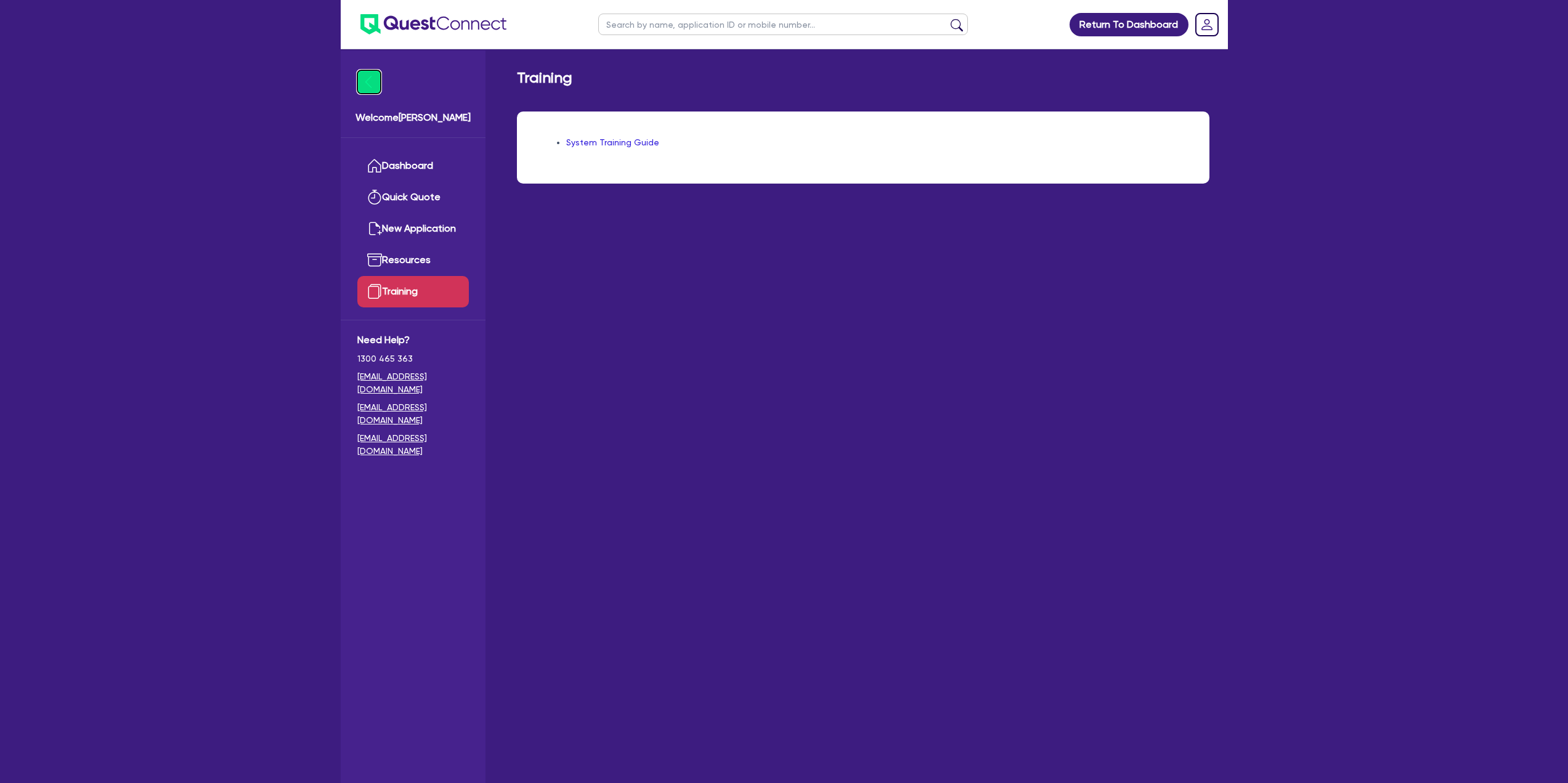
click at [375, 70] on img at bounding box center [369, 82] width 24 height 24
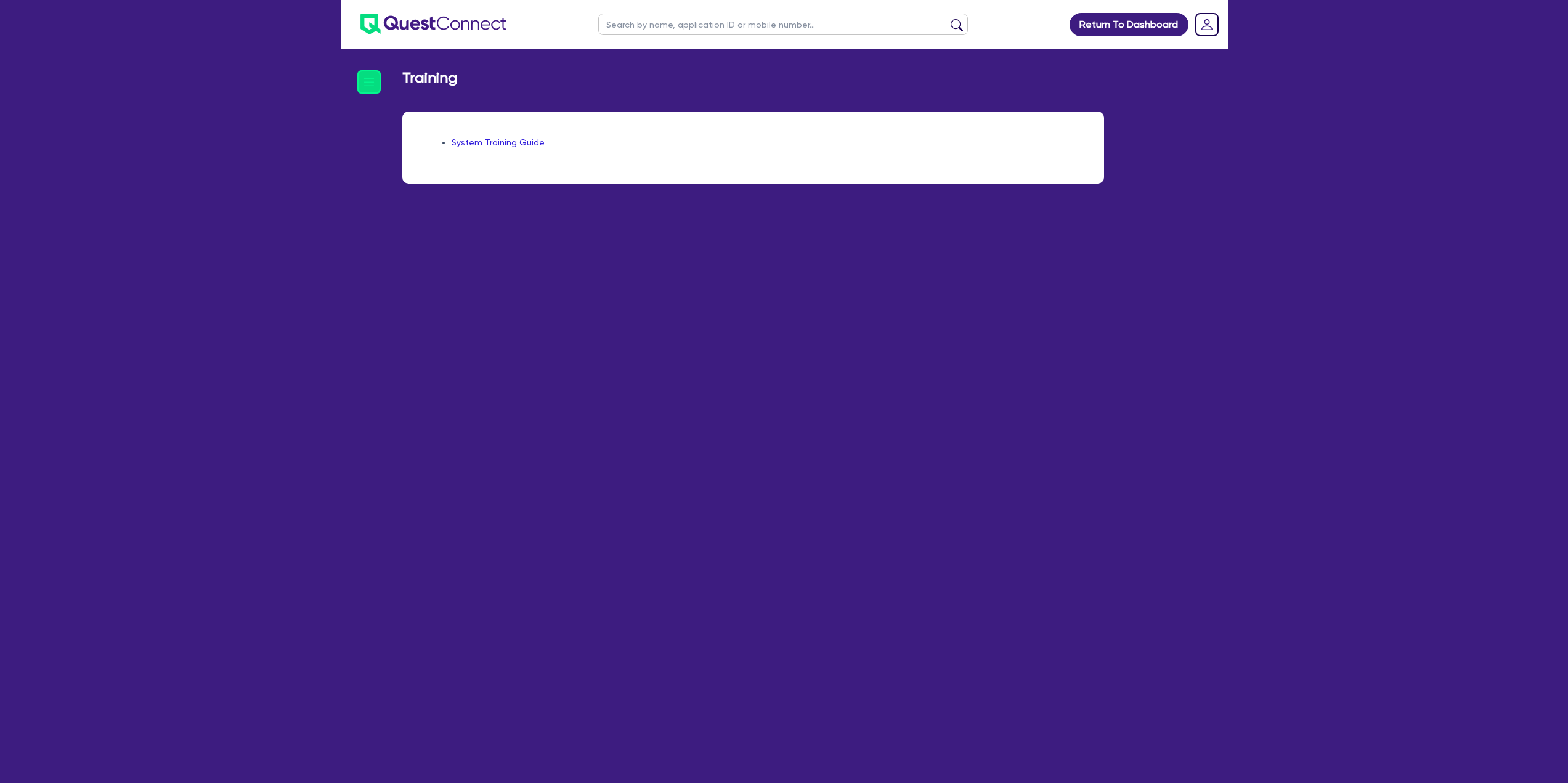
click at [399, 20] on img at bounding box center [434, 24] width 146 height 21
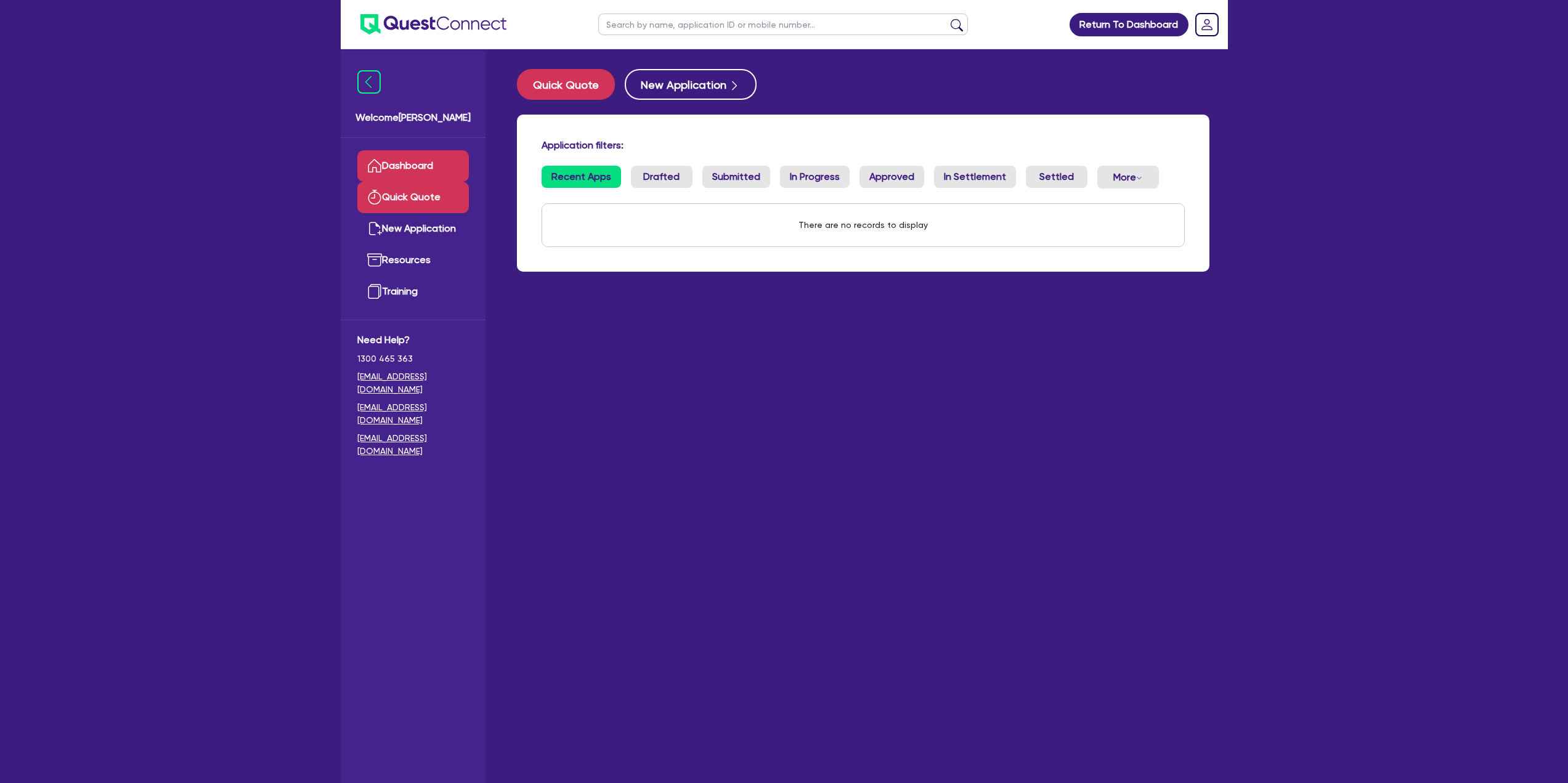
click at [417, 205] on link "Quick Quote" at bounding box center [413, 197] width 112 height 31
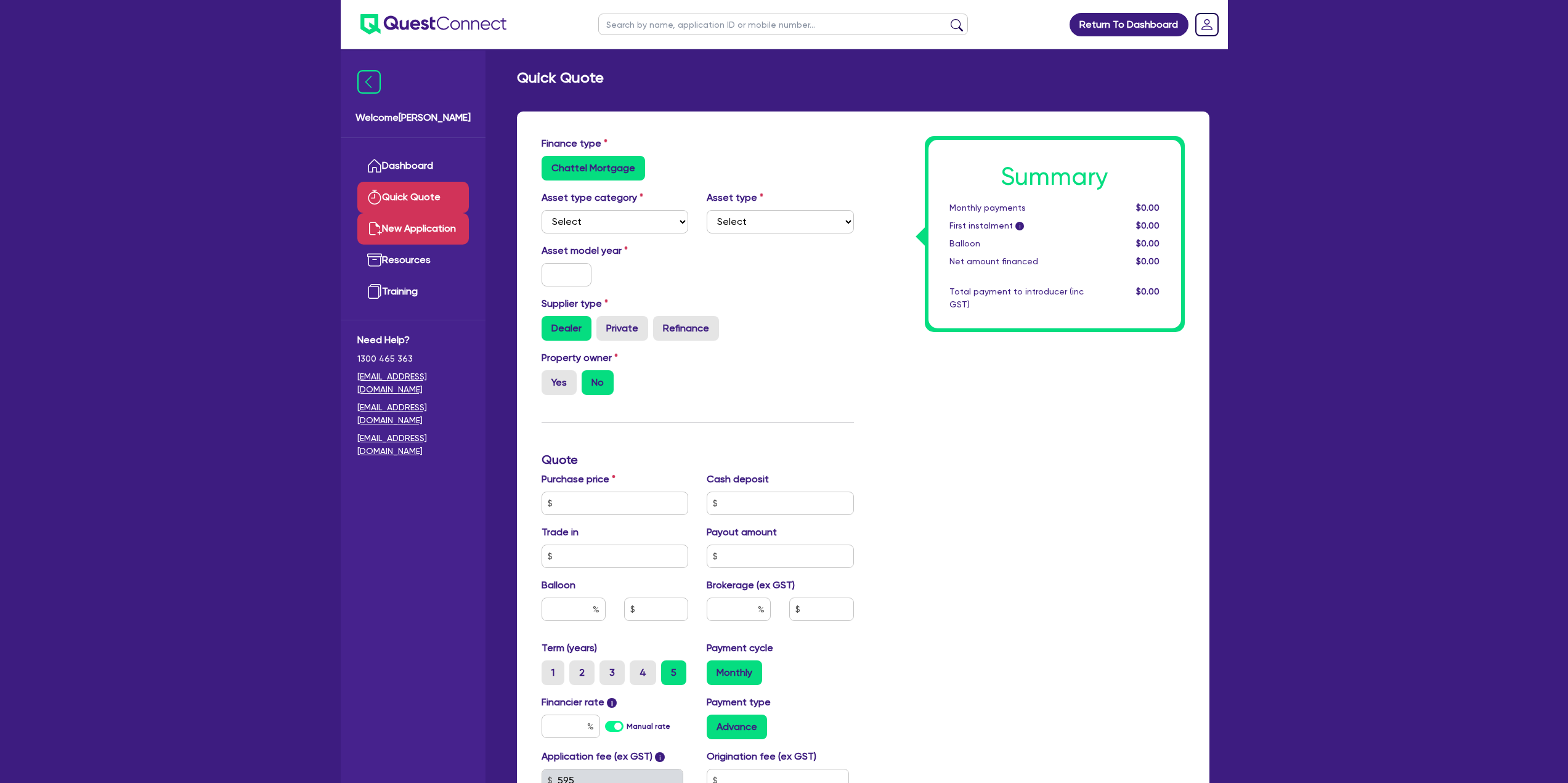
click at [403, 231] on link "New Application" at bounding box center [413, 229] width 112 height 31
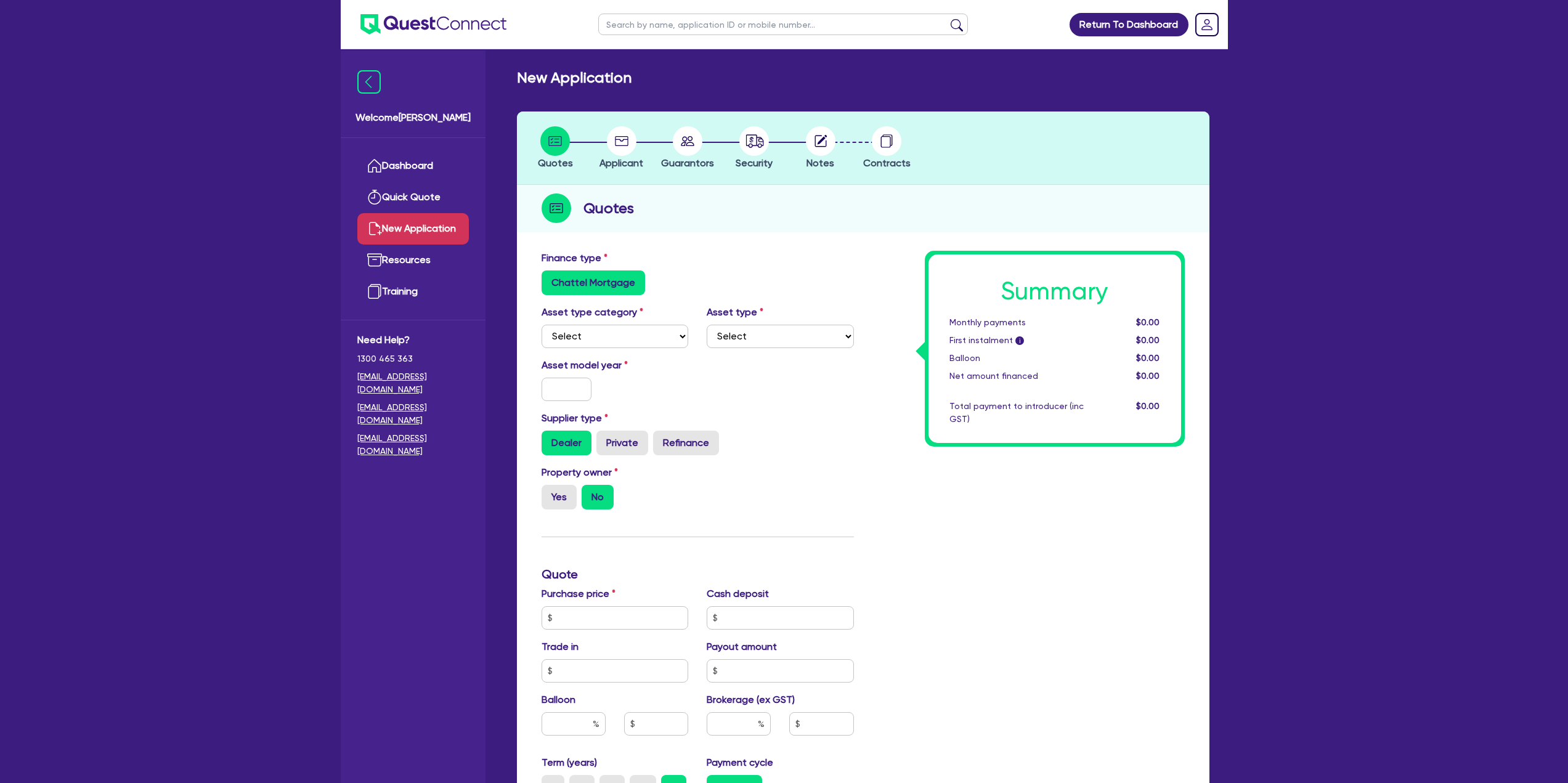
click at [411, 263] on link "Resources" at bounding box center [413, 260] width 112 height 31
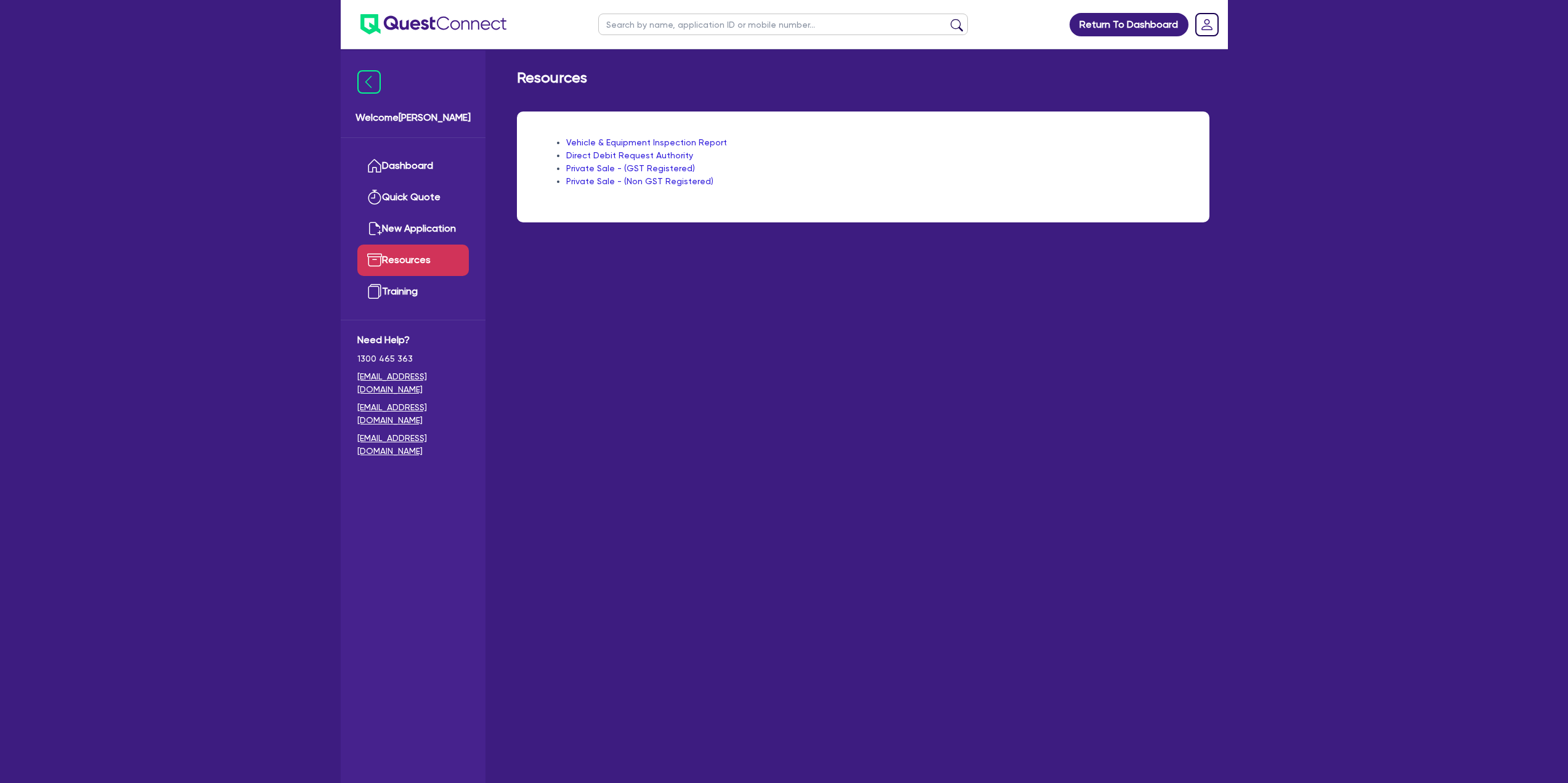
click at [469, 35] on ul at bounding box center [424, 24] width 166 height 49
click at [477, 22] on img at bounding box center [434, 24] width 146 height 21
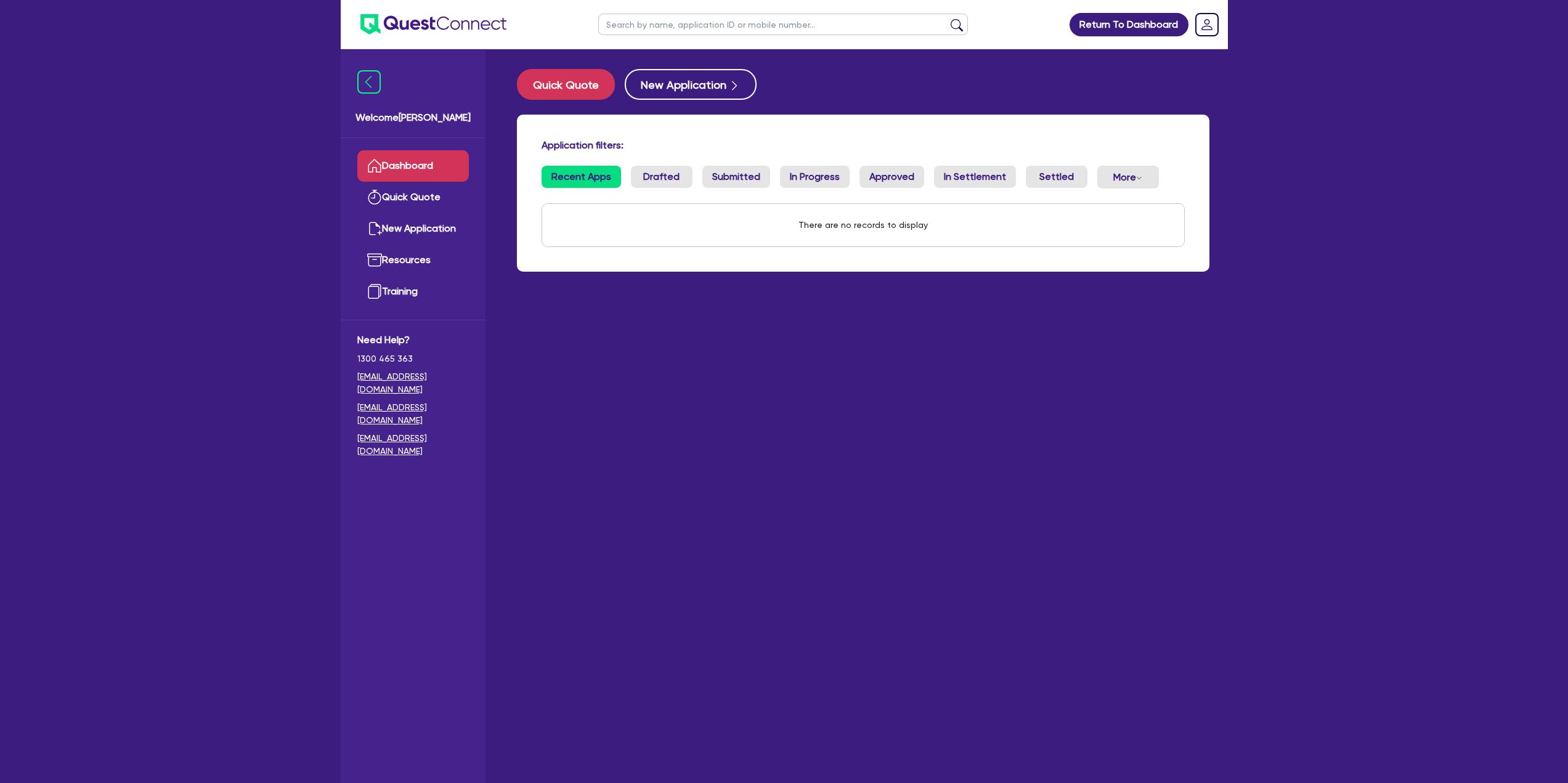
click at [477, 22] on img at bounding box center [434, 24] width 146 height 21
click at [422, 19] on img at bounding box center [434, 24] width 146 height 21
click at [1204, 23] on rect "Dropdown toggle" at bounding box center [1207, 25] width 22 height 22
click at [957, 381] on main "Quick Quote New Application Application filters: Recent Apps Drafted Submitted …" at bounding box center [863, 425] width 729 height 752
click at [397, 213] on link "New Application" at bounding box center [413, 229] width 112 height 31
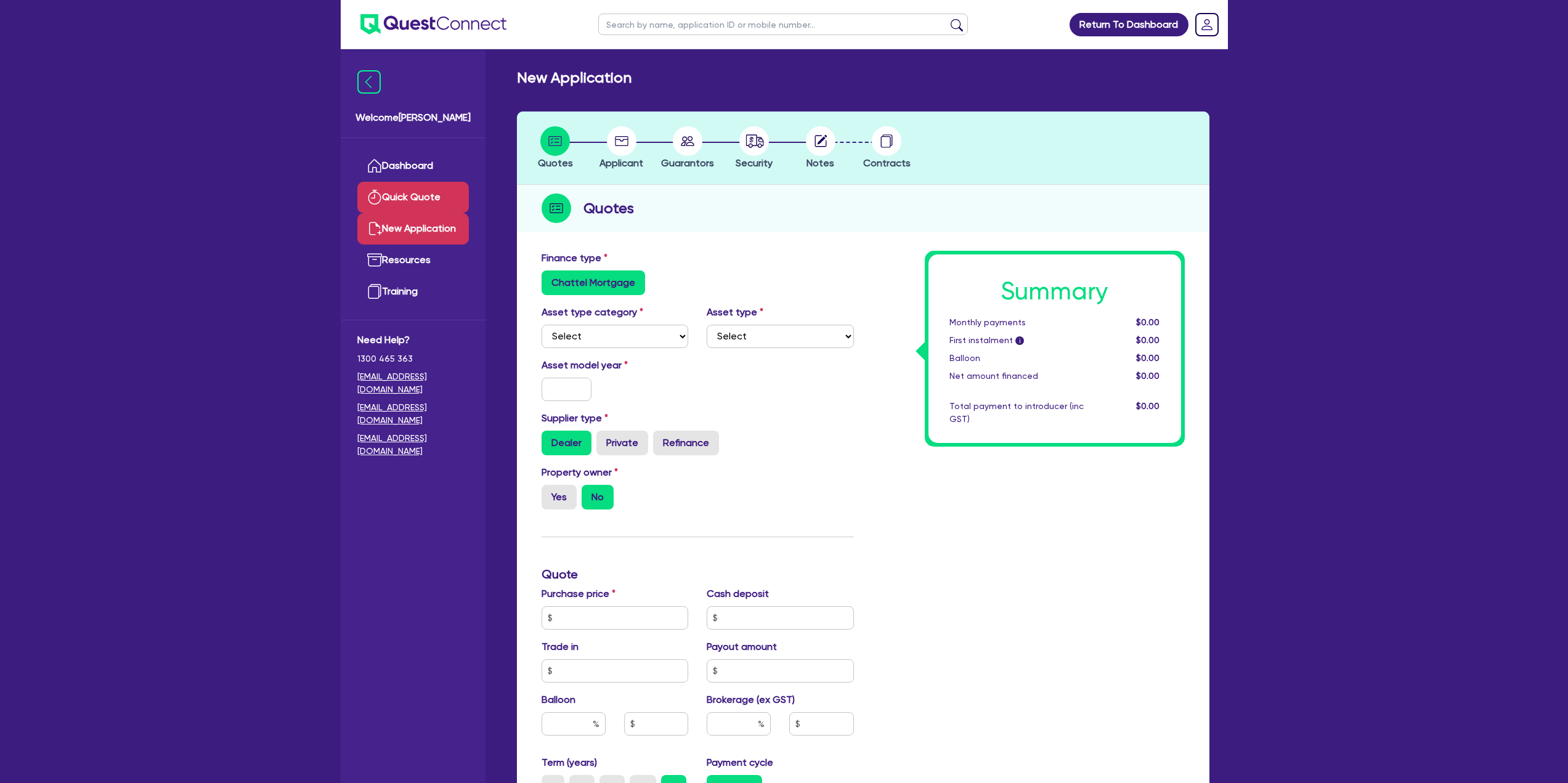
click at [403, 201] on link "Quick Quote" at bounding box center [413, 197] width 112 height 31
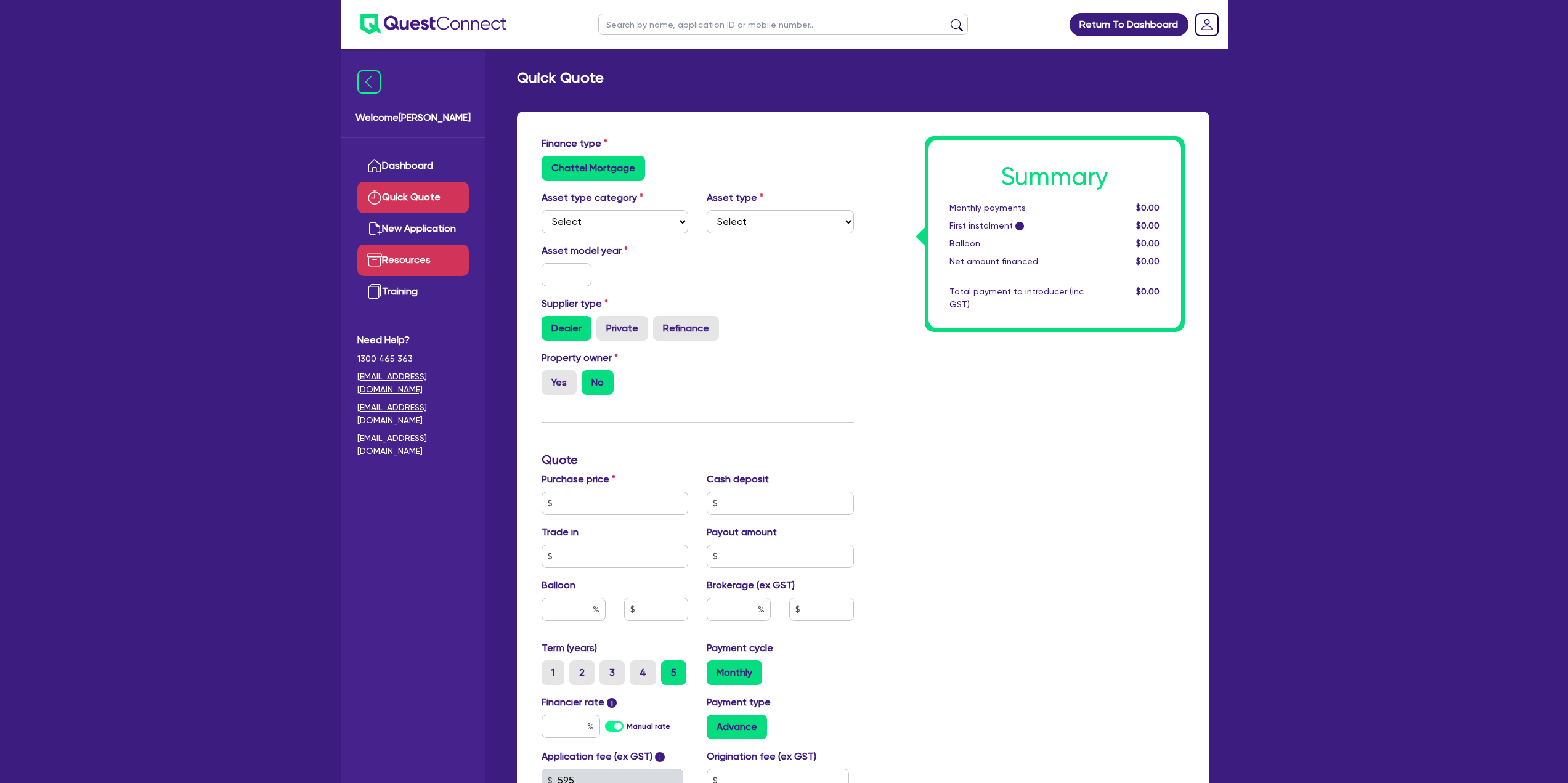
click at [401, 253] on link "Resources" at bounding box center [413, 260] width 112 height 31
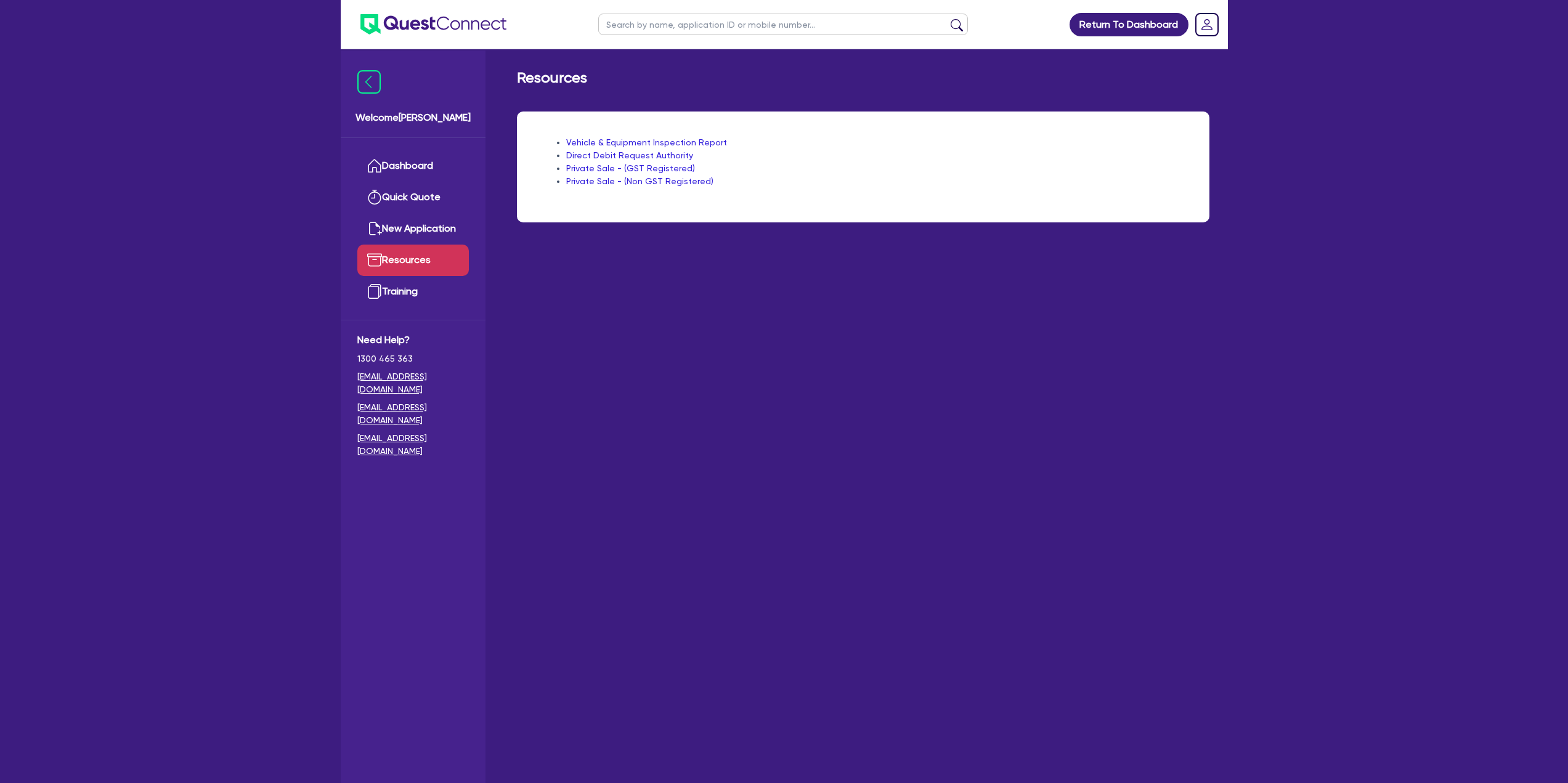
click at [482, 21] on img at bounding box center [434, 24] width 146 height 21
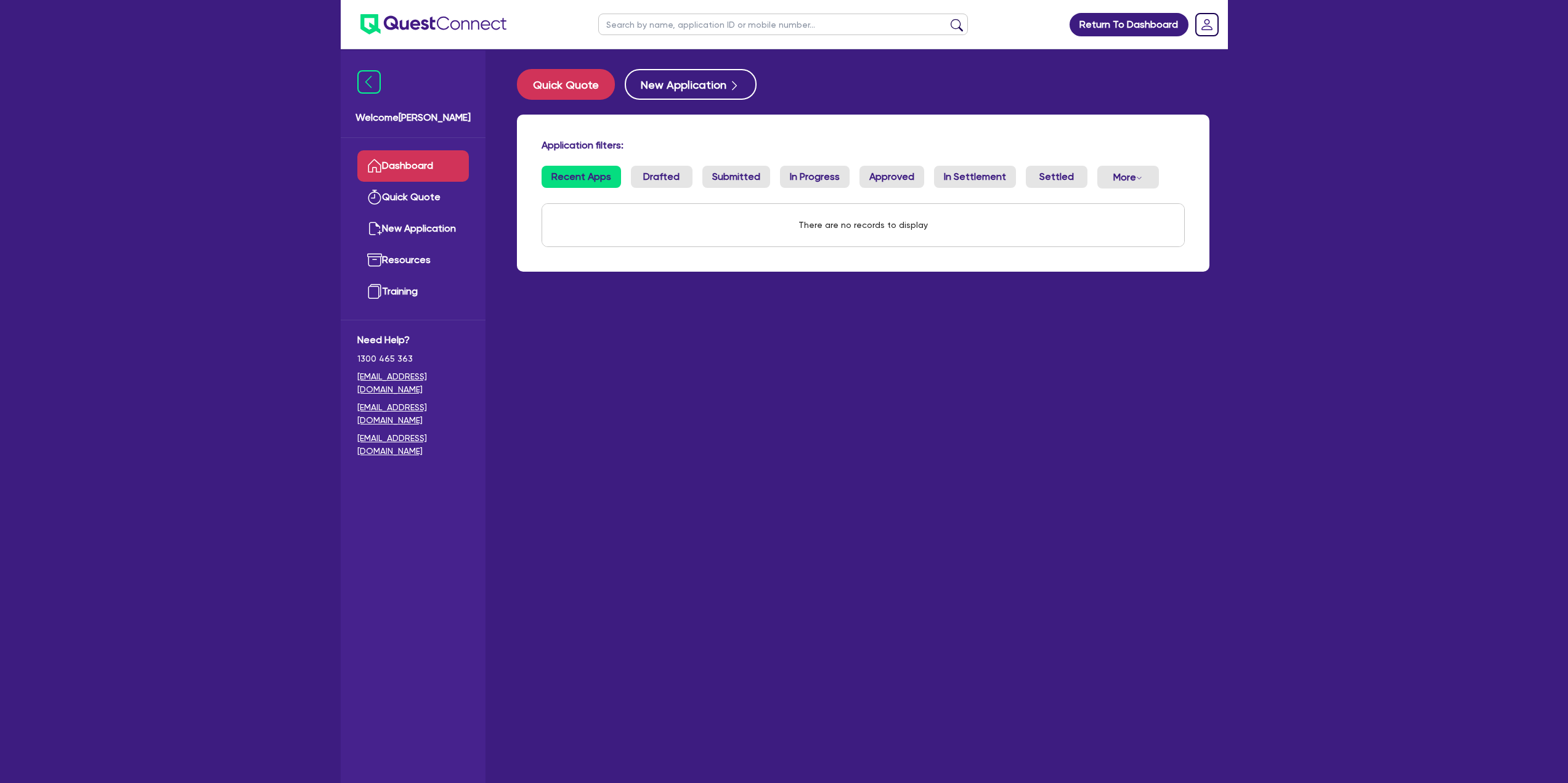
click at [482, 21] on img at bounding box center [434, 24] width 146 height 21
click at [404, 16] on img at bounding box center [434, 24] width 146 height 21
click at [394, 185] on link "Quick Quote" at bounding box center [413, 197] width 112 height 31
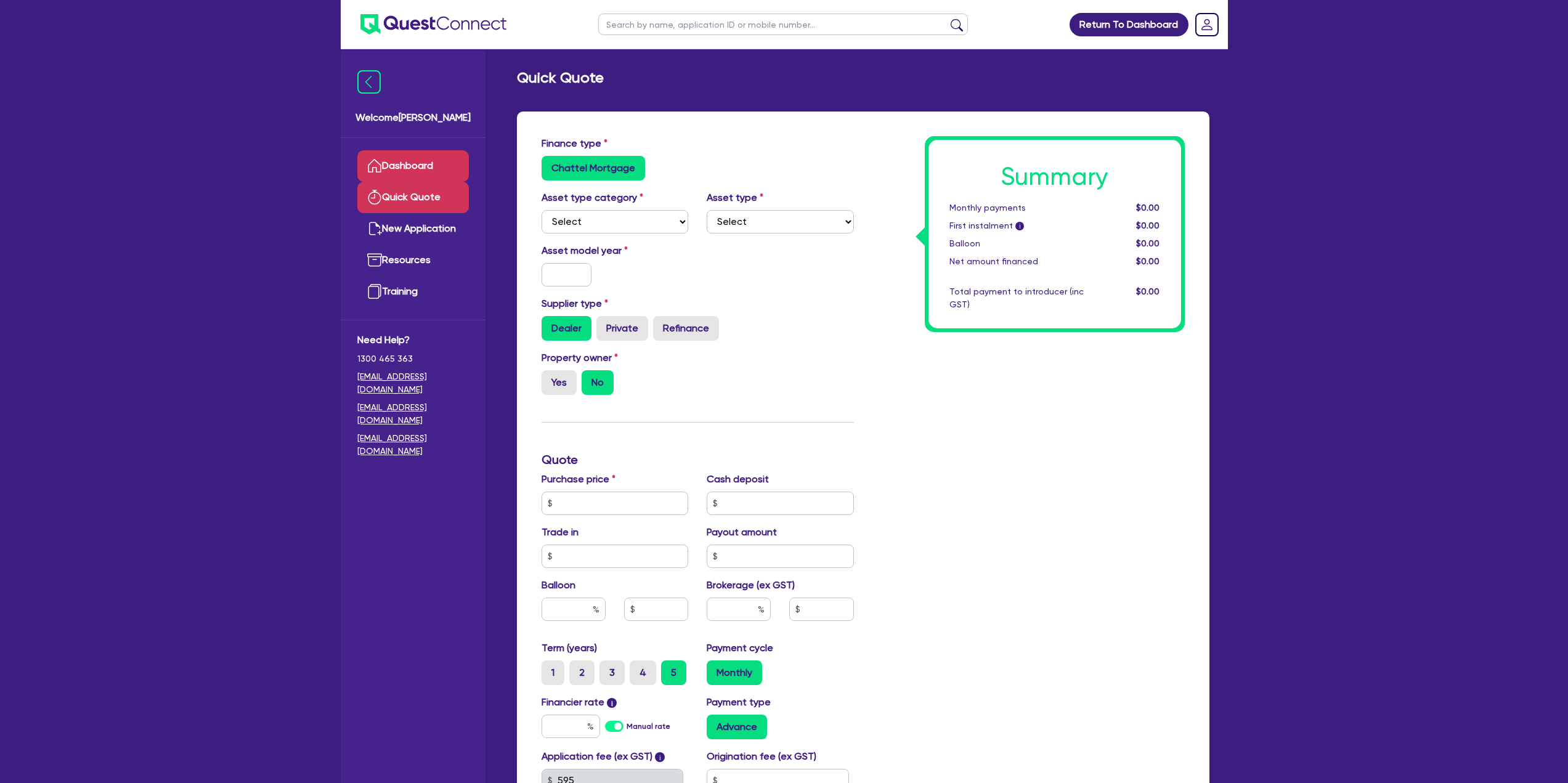
click at [401, 179] on link "Dashboard" at bounding box center [413, 166] width 112 height 31
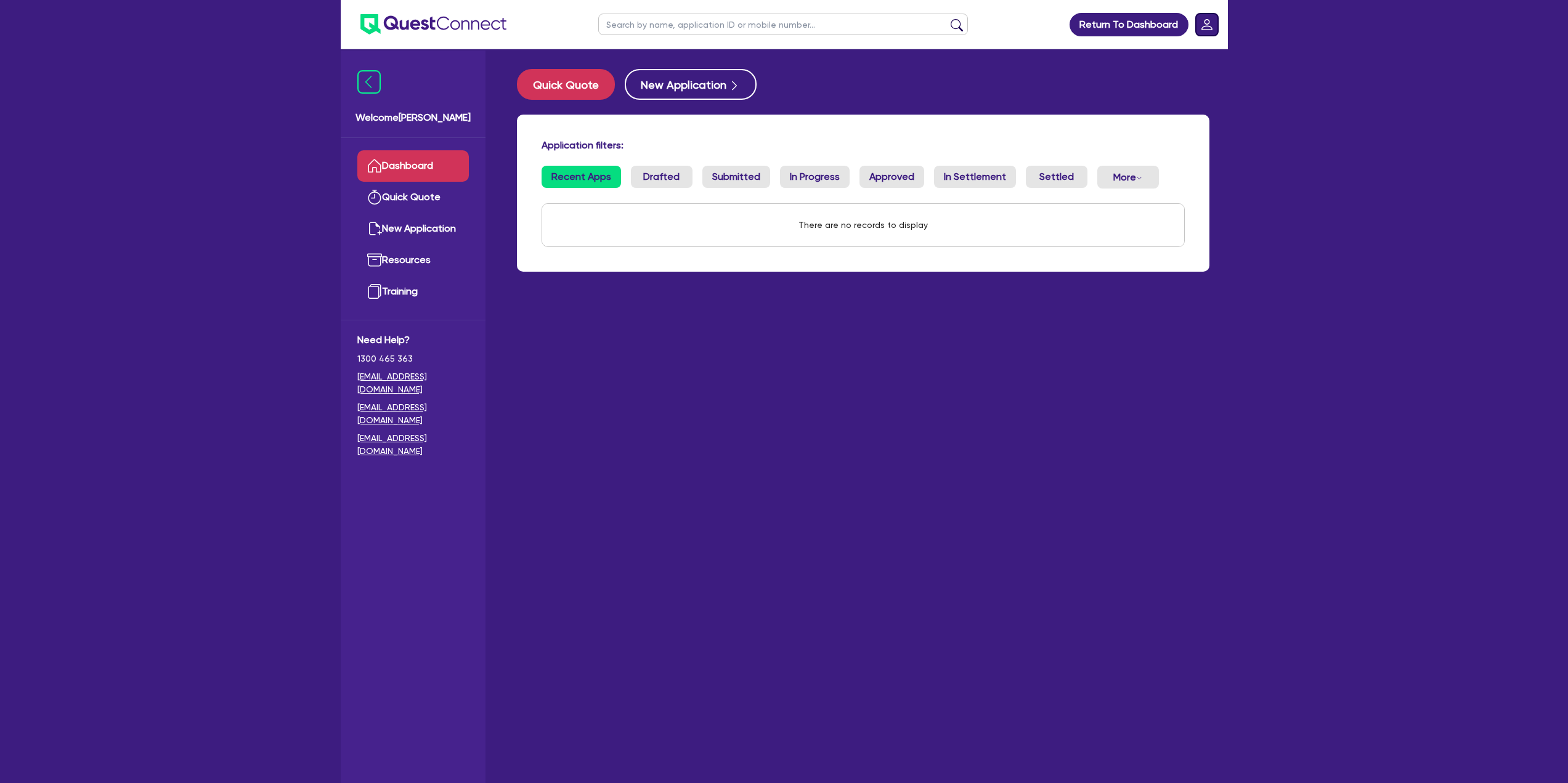
click at [1205, 25] on rect "Dropdown toggle" at bounding box center [1207, 25] width 22 height 22
click at [741, 179] on link "Submitted" at bounding box center [736, 177] width 68 height 22
click at [792, 174] on link "In Progress" at bounding box center [815, 177] width 70 height 22
click at [891, 174] on link "Approved" at bounding box center [892, 177] width 65 height 22
click at [943, 171] on link "In Settlement" at bounding box center [975, 177] width 82 height 22
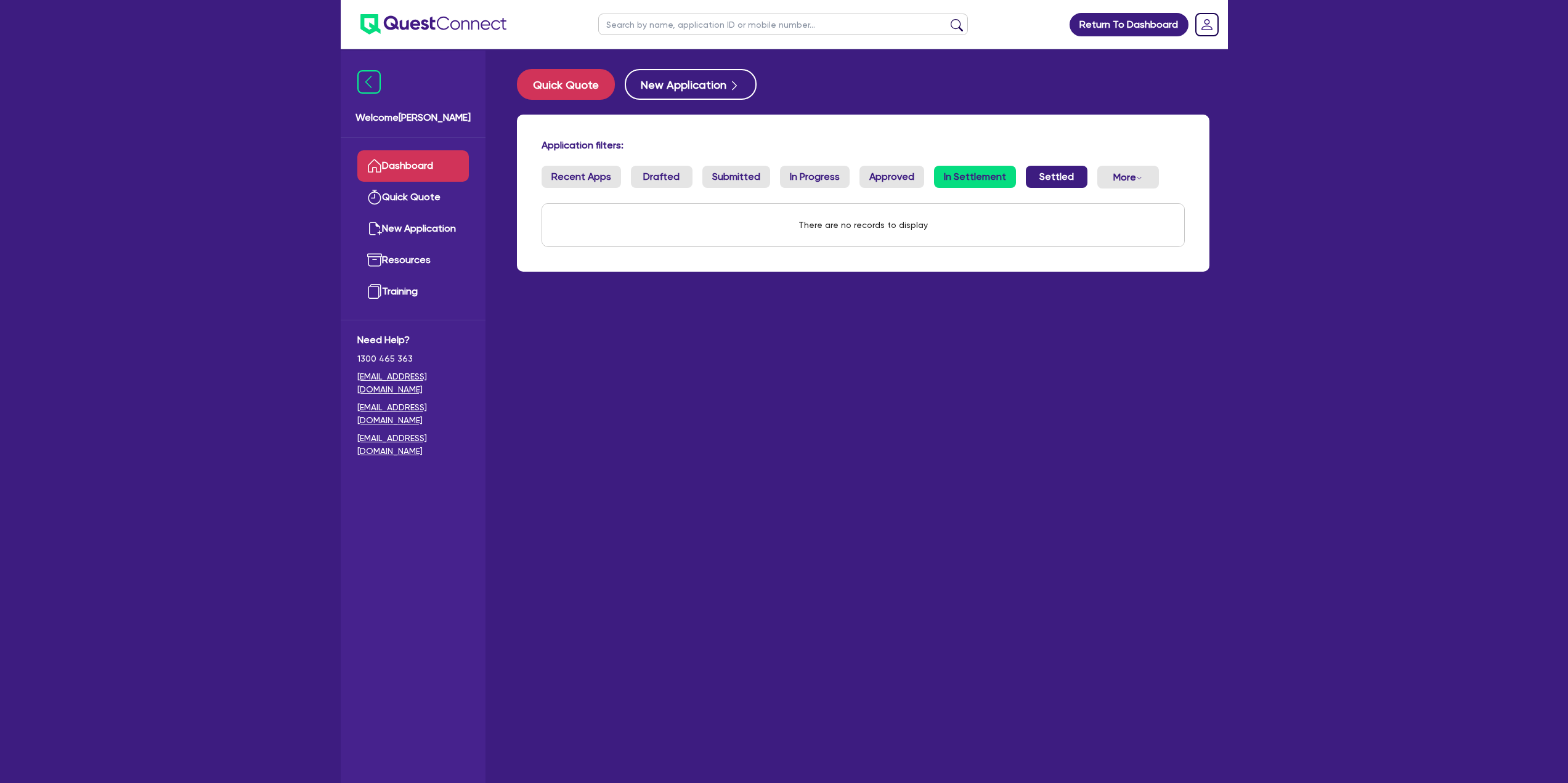
click at [1033, 185] on link "Settled" at bounding box center [1057, 177] width 62 height 22
click at [1099, 180] on button "More Withdrawn Declined" at bounding box center [1128, 177] width 62 height 23
click at [900, 378] on main "Quick Quote New Application Application filters: Recent Apps Drafted Submitted …" at bounding box center [863, 425] width 729 height 752
click at [412, 207] on link "Quick Quote" at bounding box center [413, 197] width 112 height 31
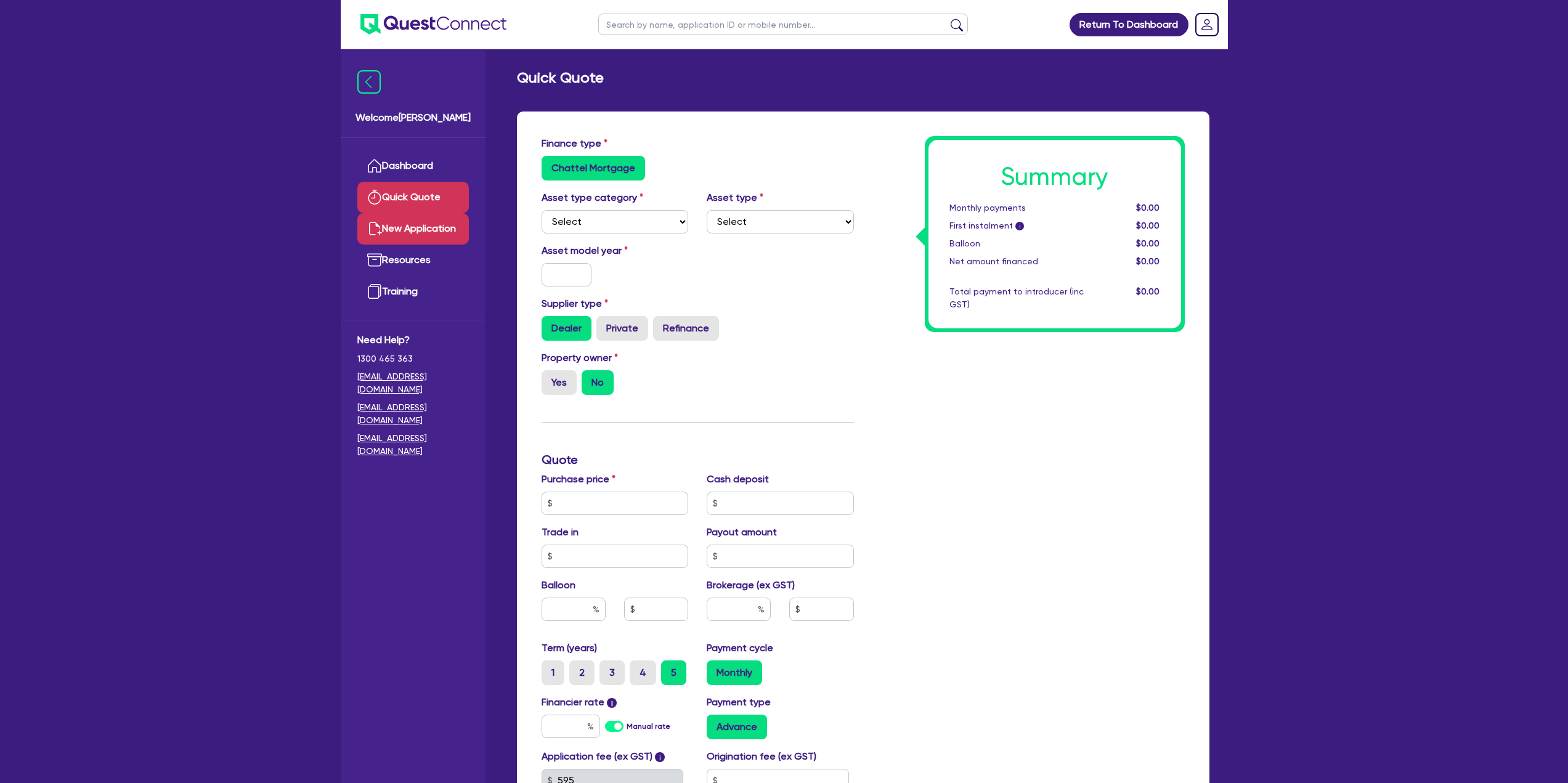
click at [434, 238] on link "New Application" at bounding box center [413, 229] width 112 height 31
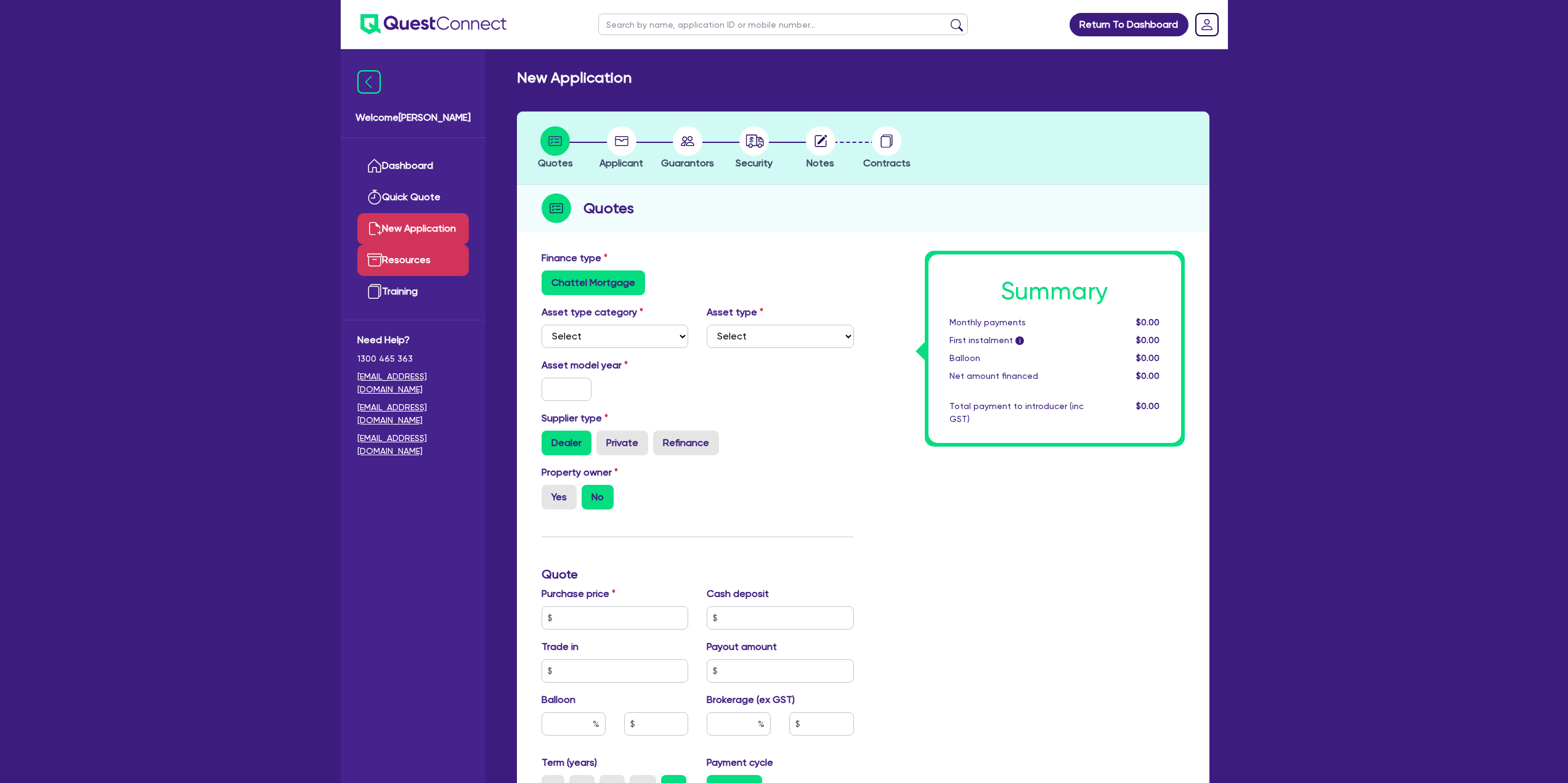
click at [429, 262] on link "Resources" at bounding box center [413, 260] width 112 height 31
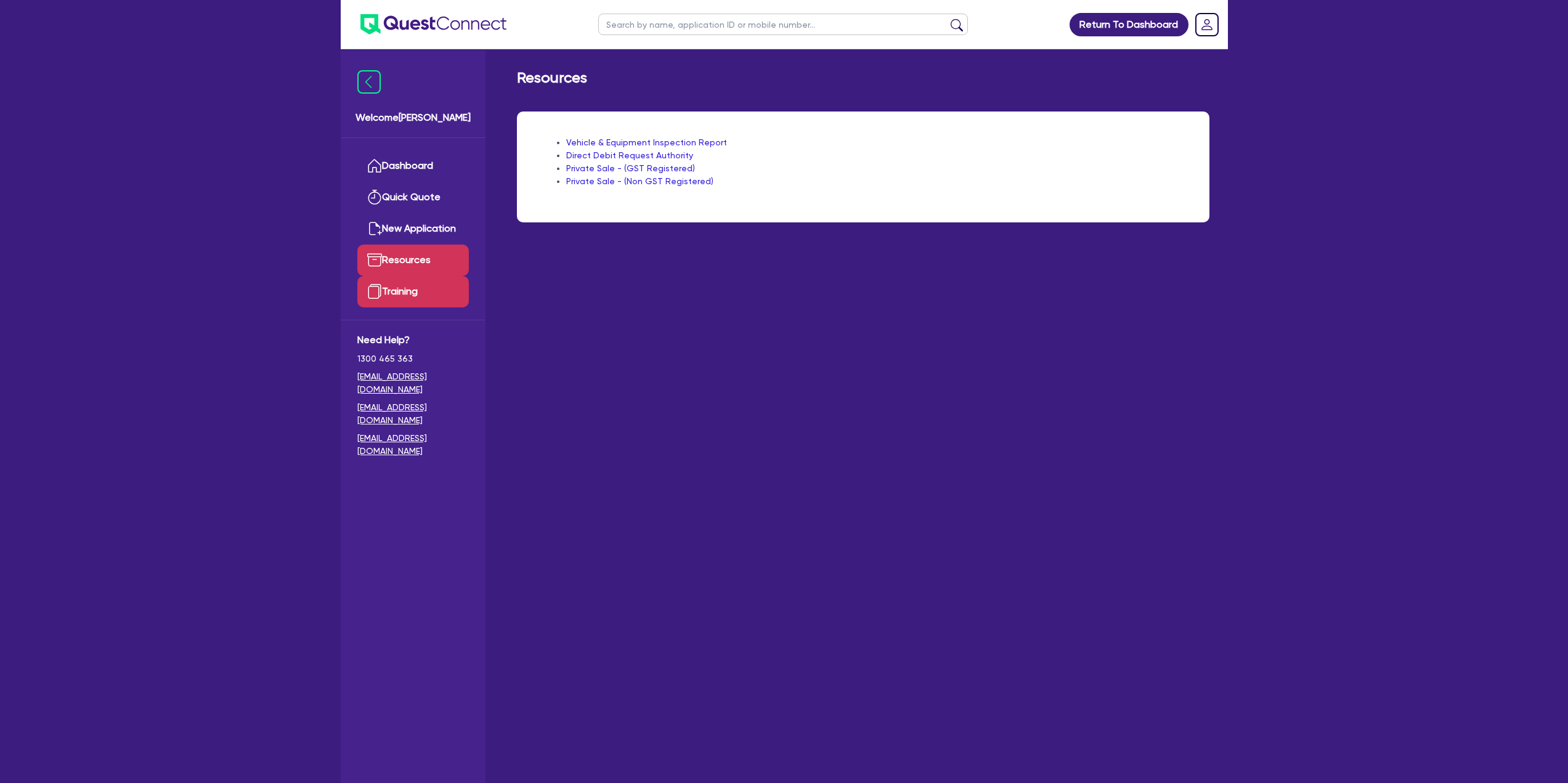
click at [422, 287] on link "Training" at bounding box center [413, 292] width 112 height 31
